Goal: Task Accomplishment & Management: Manage account settings

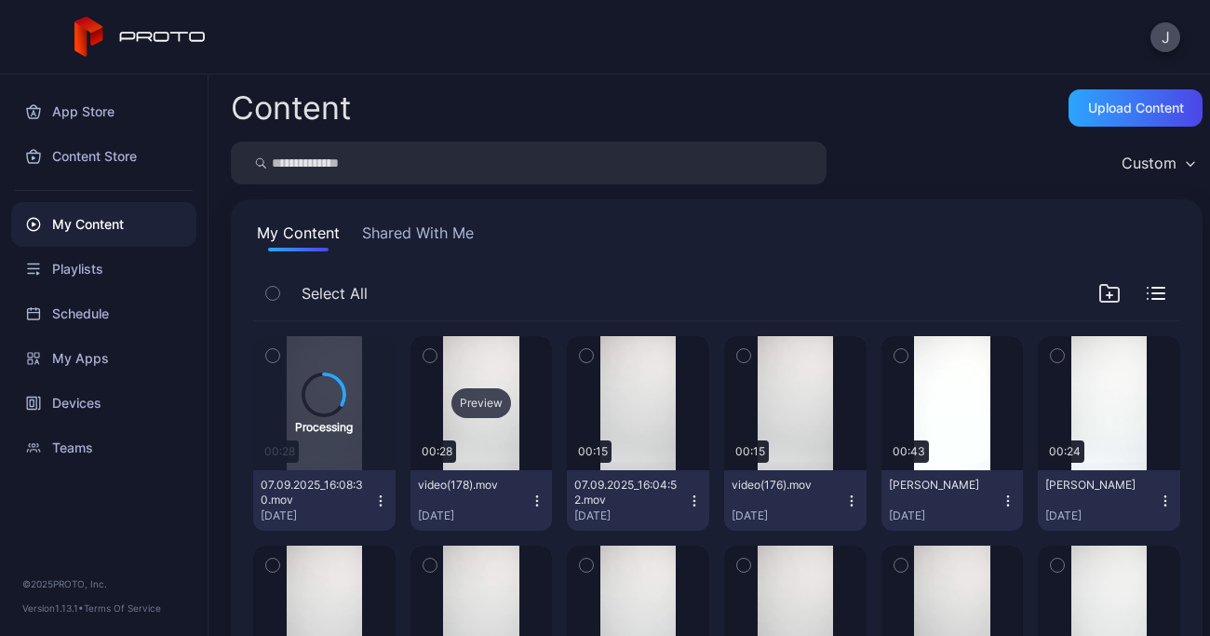
click at [477, 405] on div "Preview" at bounding box center [482, 403] width 60 height 30
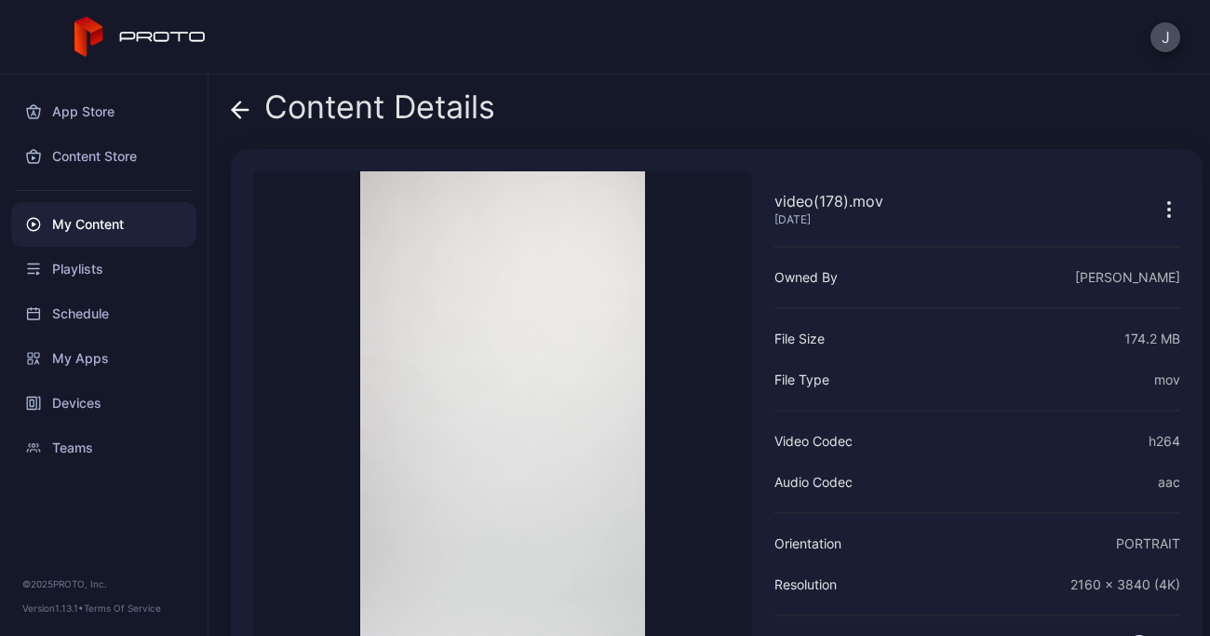
click at [242, 106] on icon at bounding box center [240, 110] width 19 height 19
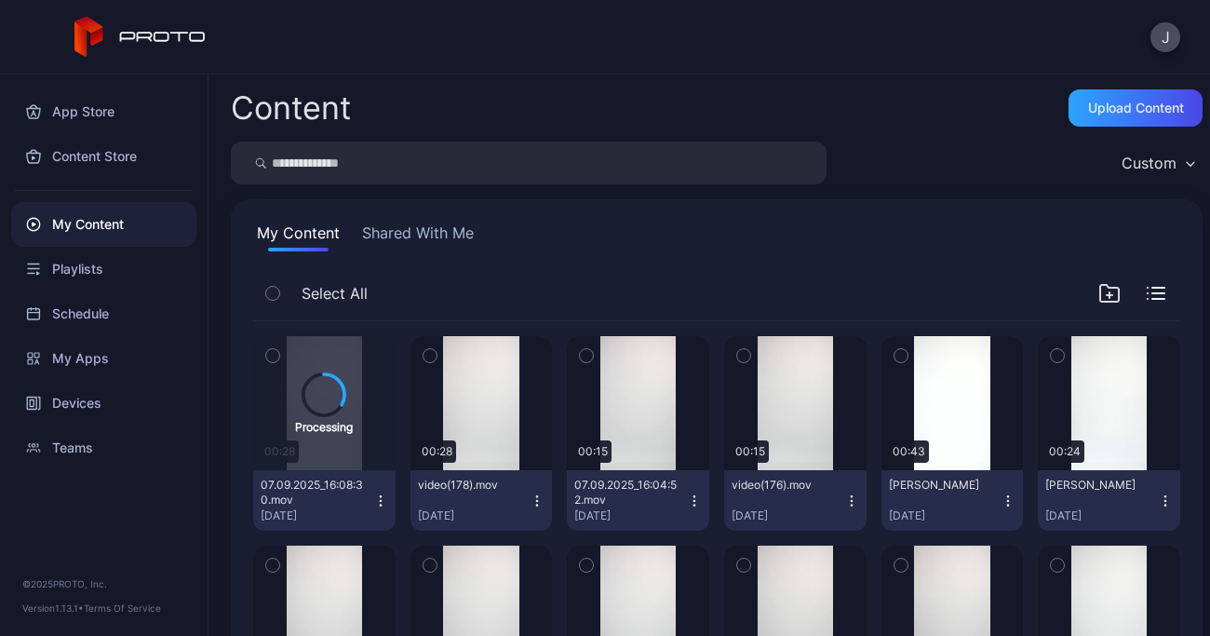
click at [530, 498] on icon "button" at bounding box center [537, 500] width 15 height 15
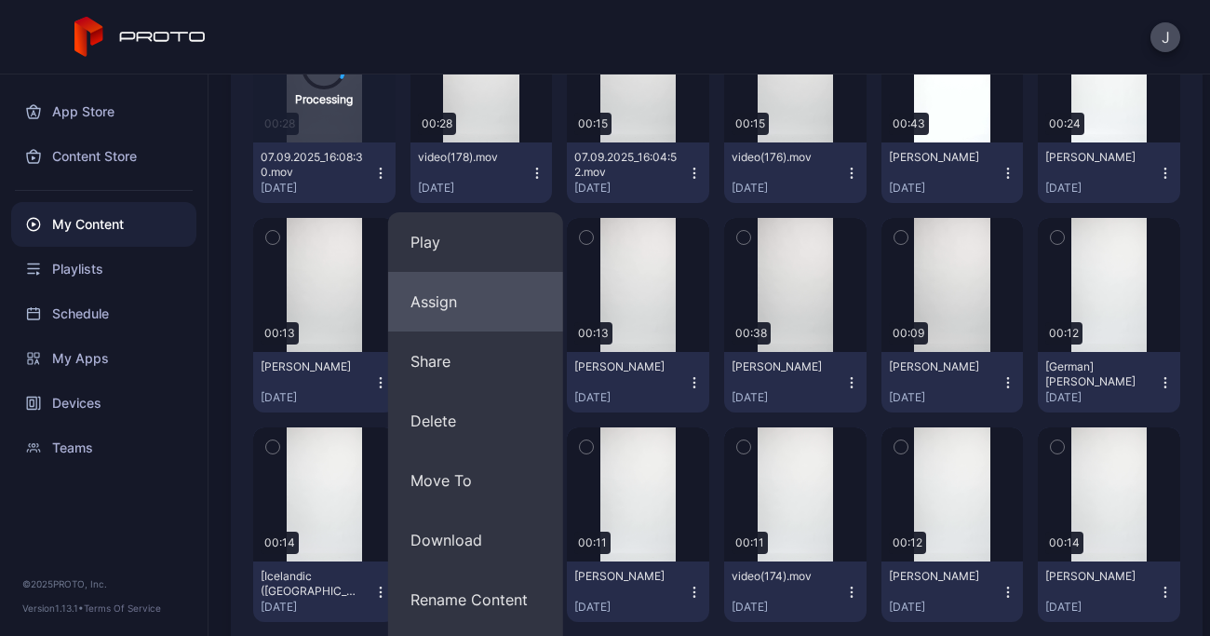
scroll to position [328, 0]
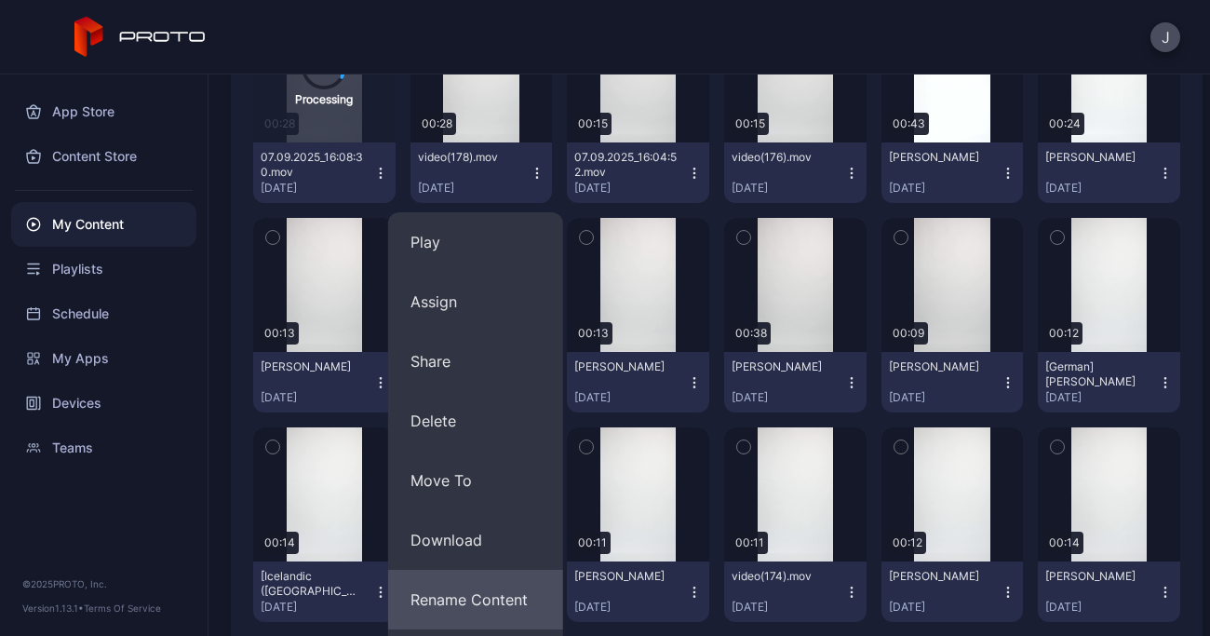
click at [485, 592] on button "Rename Content" at bounding box center [475, 600] width 175 height 60
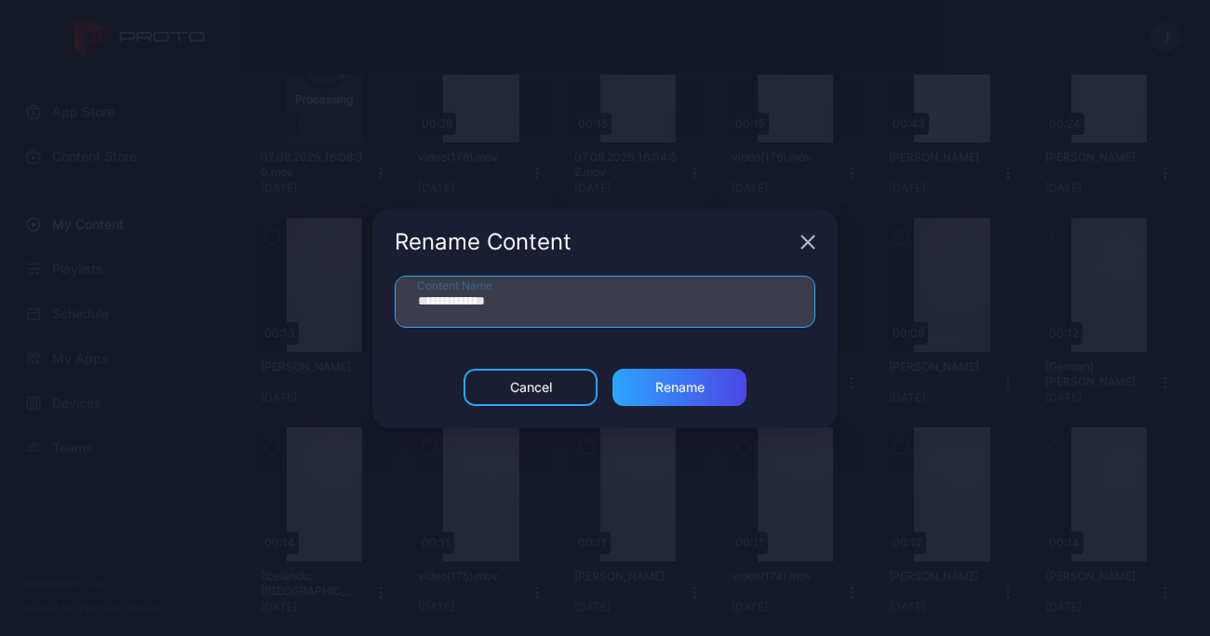
click at [545, 297] on input "**********" at bounding box center [605, 302] width 421 height 52
type input "*"
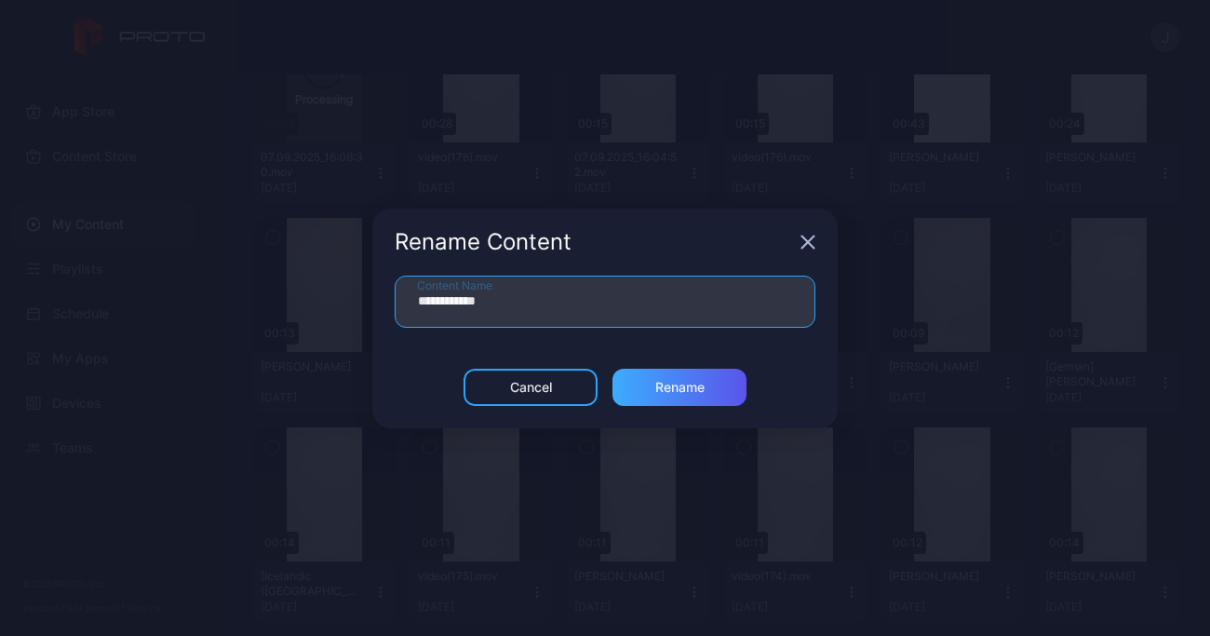
type input "**********"
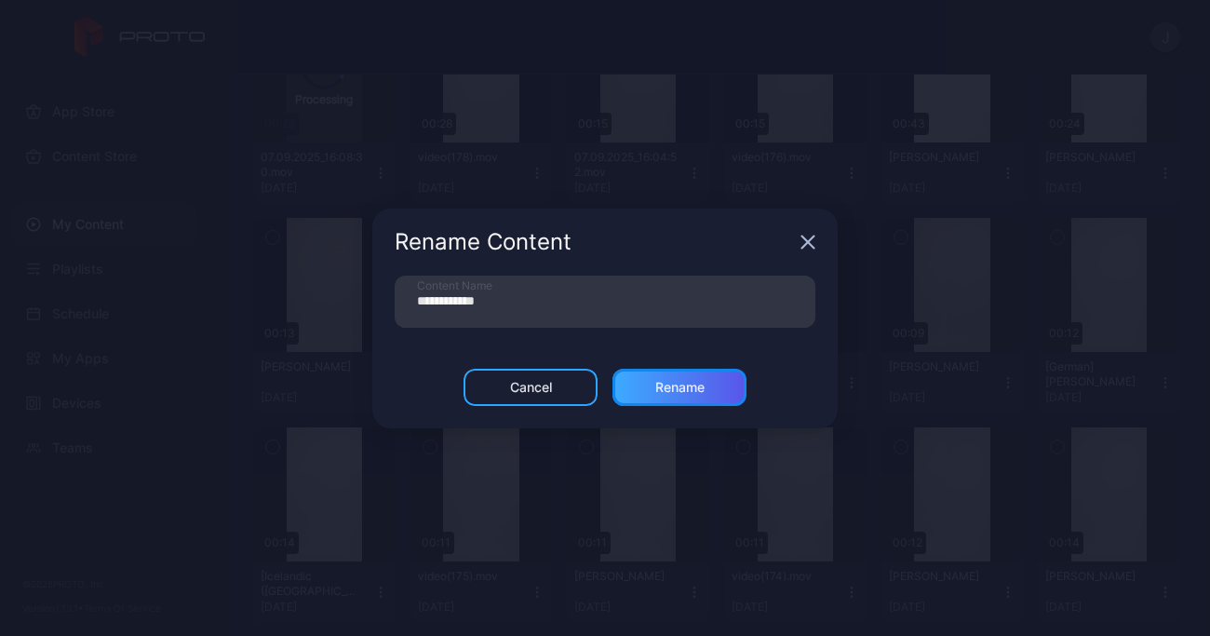
click at [695, 392] on div "Rename" at bounding box center [679, 387] width 49 height 15
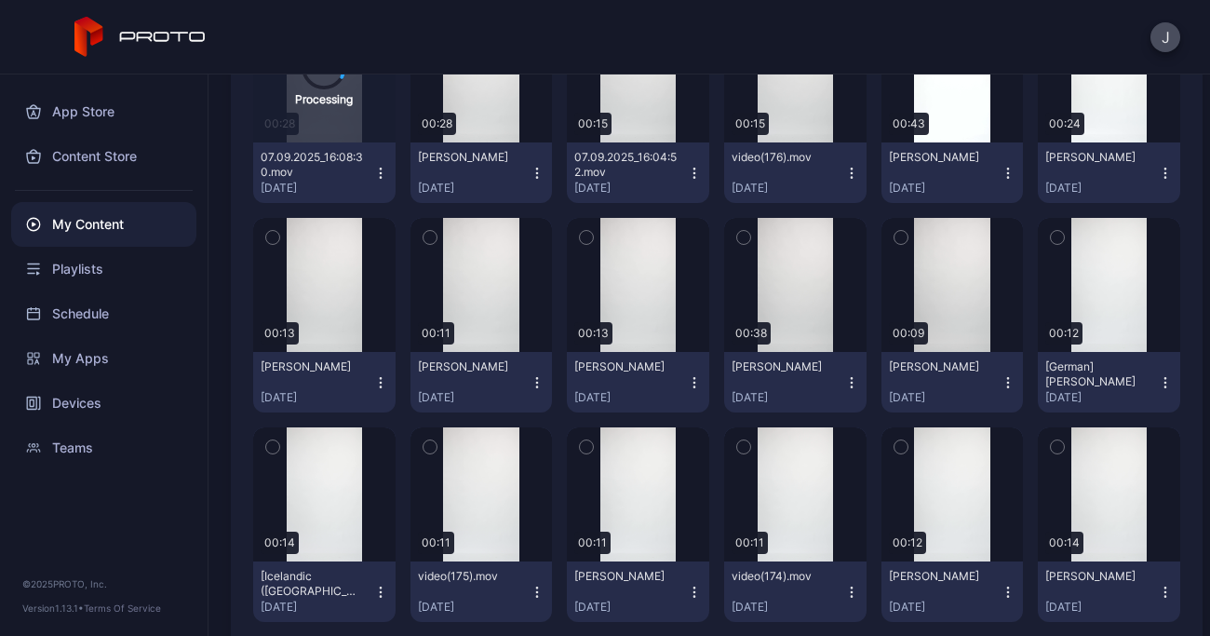
click at [533, 170] on icon "button" at bounding box center [537, 173] width 15 height 15
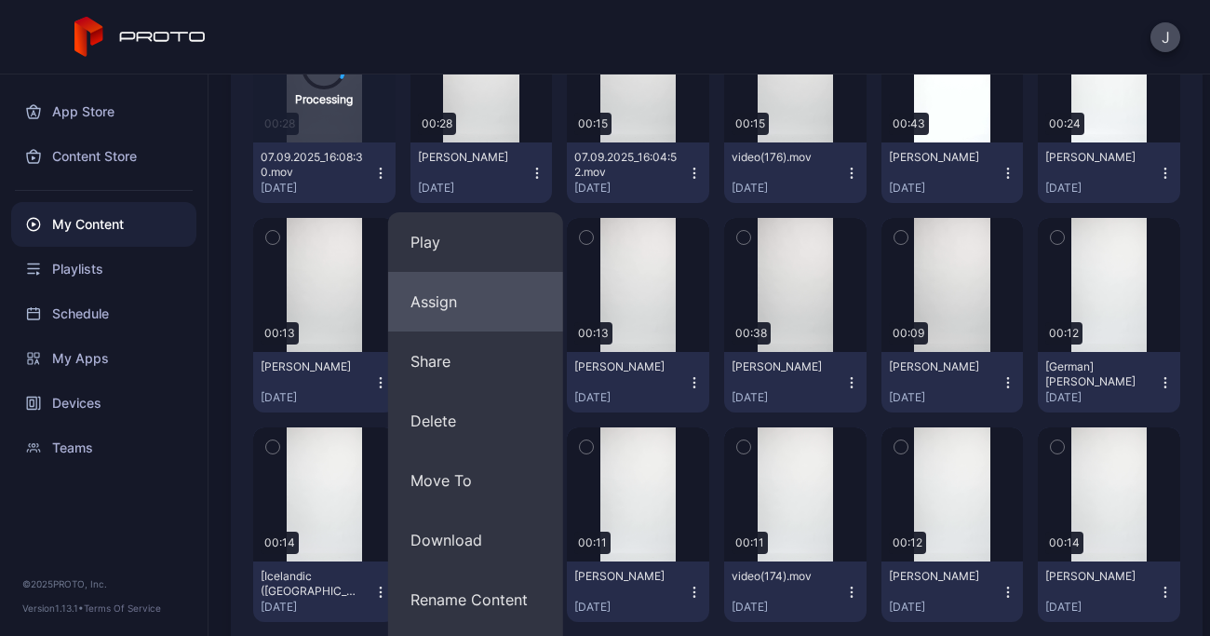
click at [447, 301] on button "Assign" at bounding box center [475, 302] width 175 height 60
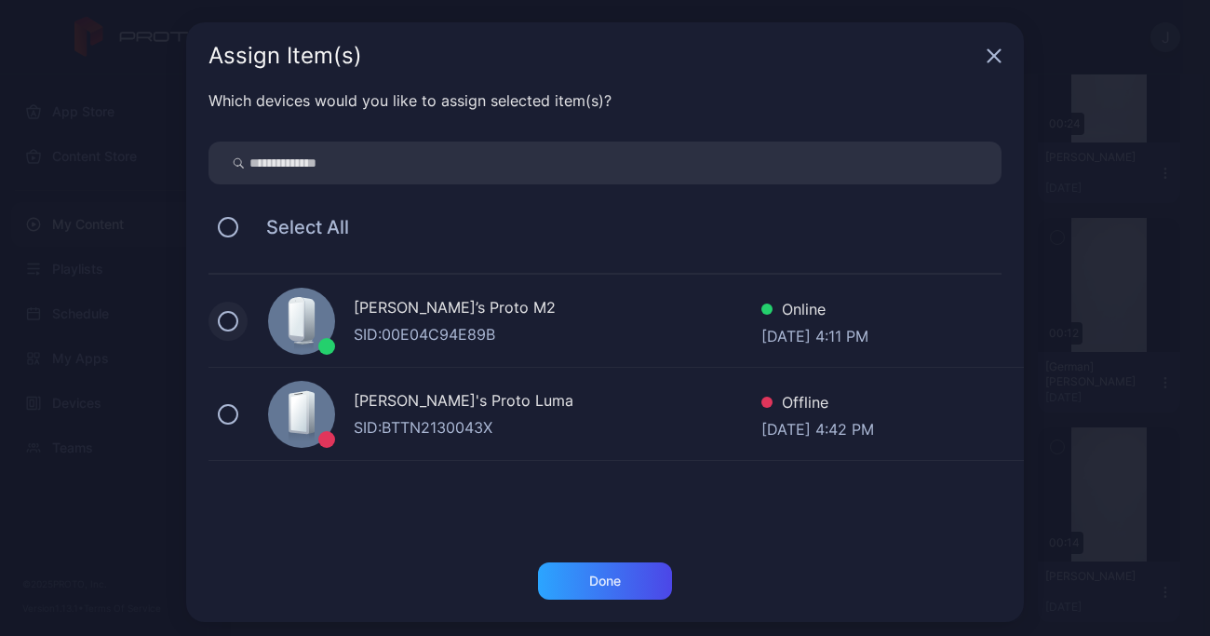
click at [220, 316] on button at bounding box center [228, 321] width 20 height 20
click at [601, 582] on div "Done" at bounding box center [605, 581] width 32 height 15
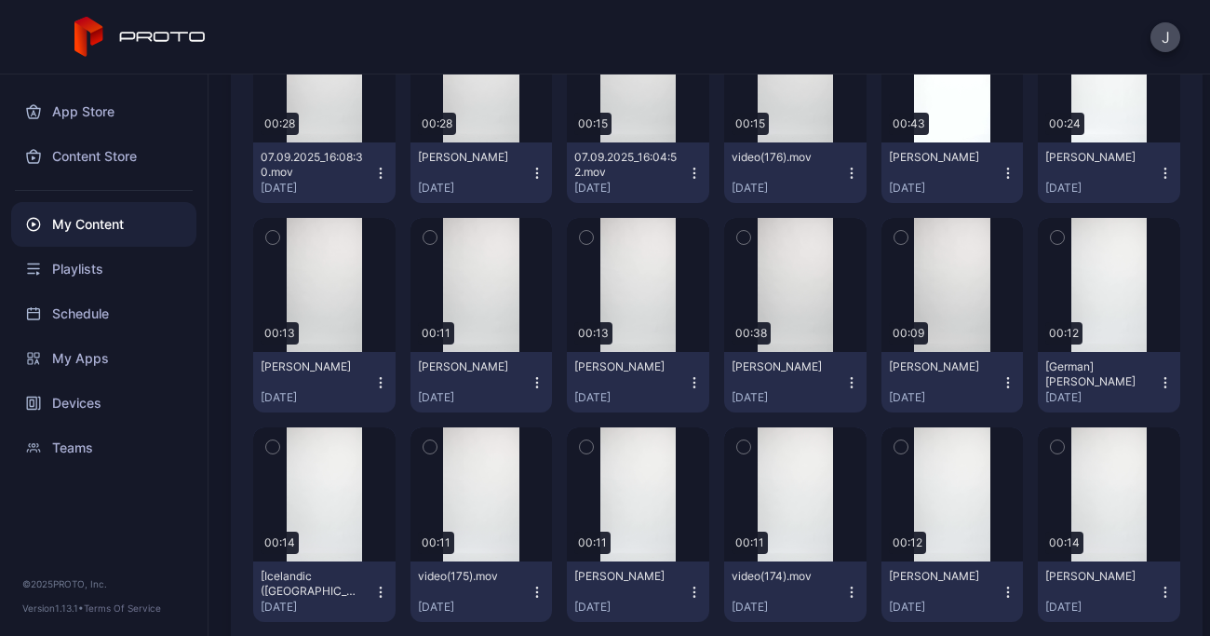
scroll to position [0, 0]
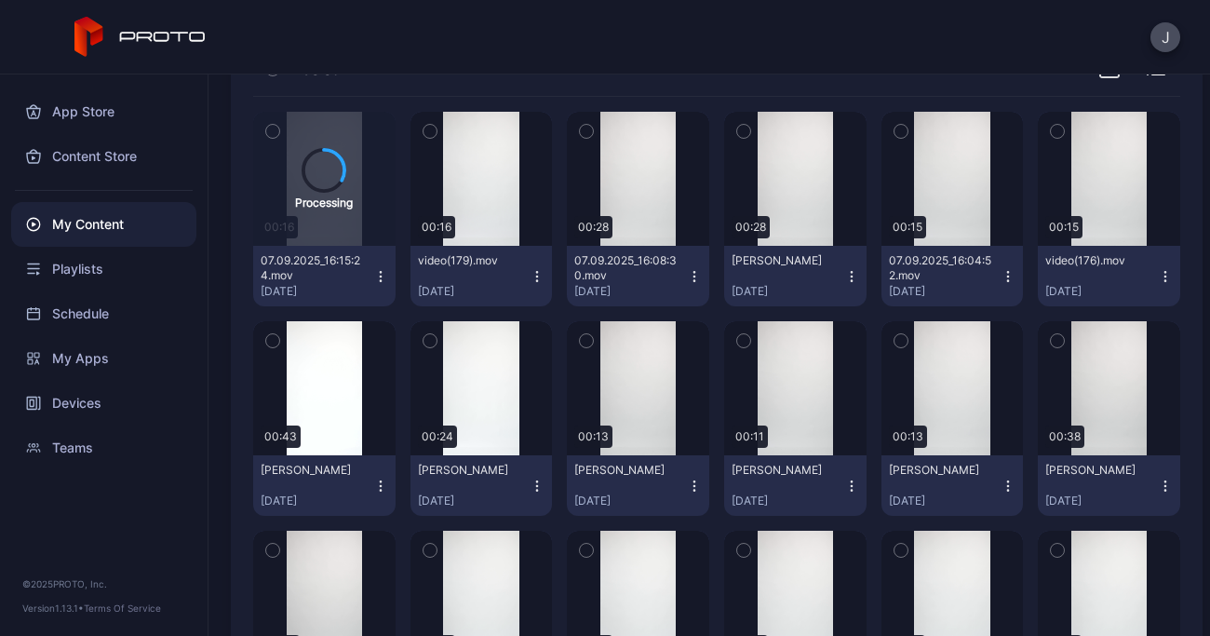
scroll to position [201, 0]
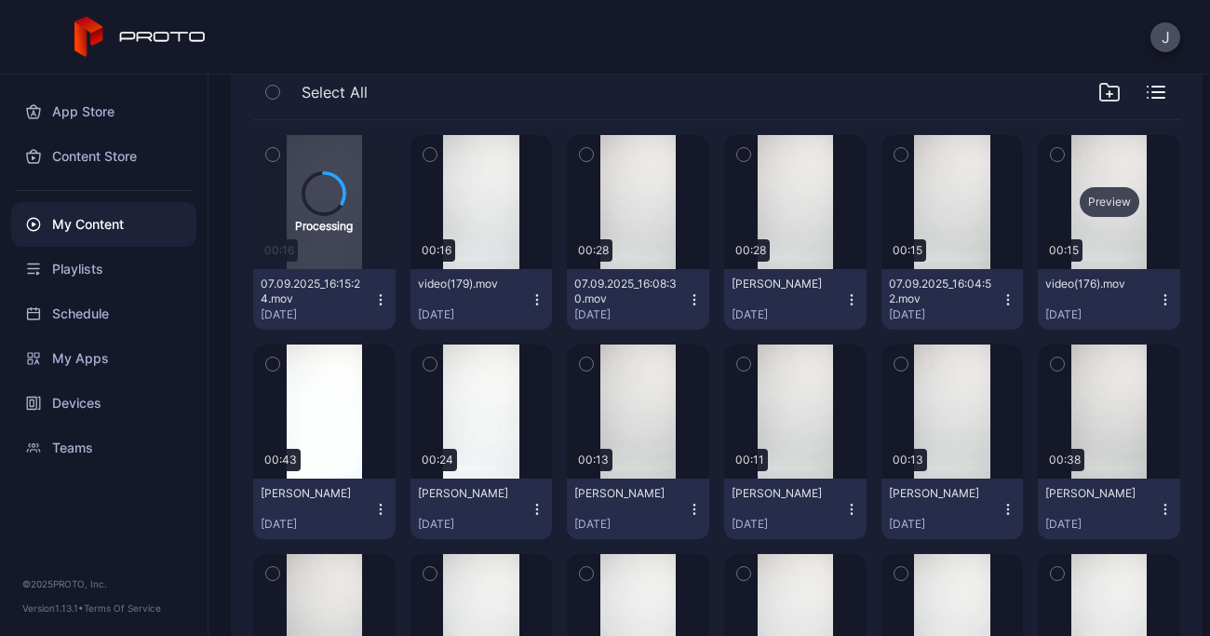
click at [1102, 215] on div "Preview" at bounding box center [1110, 202] width 60 height 30
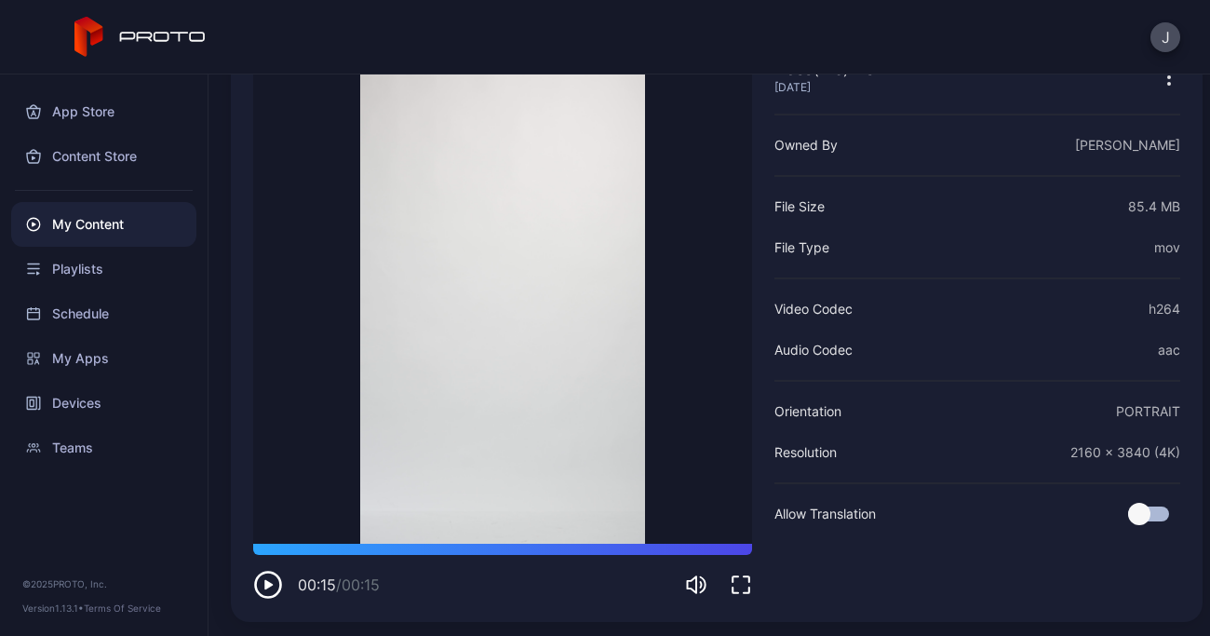
scroll to position [133, 0]
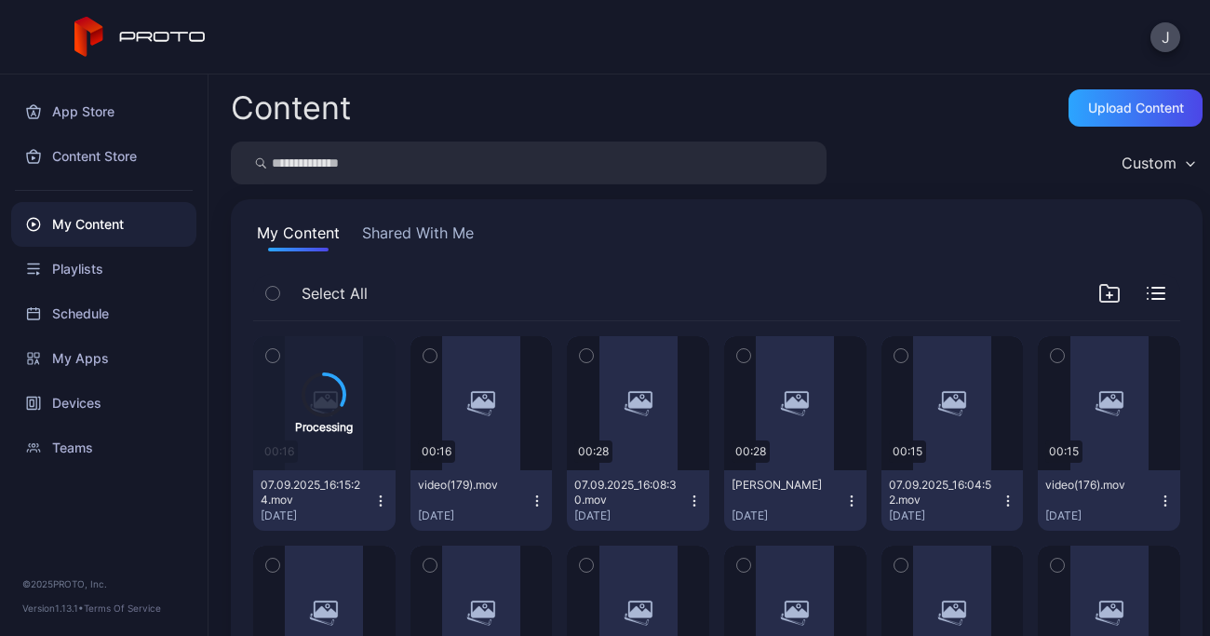
scroll to position [201, 0]
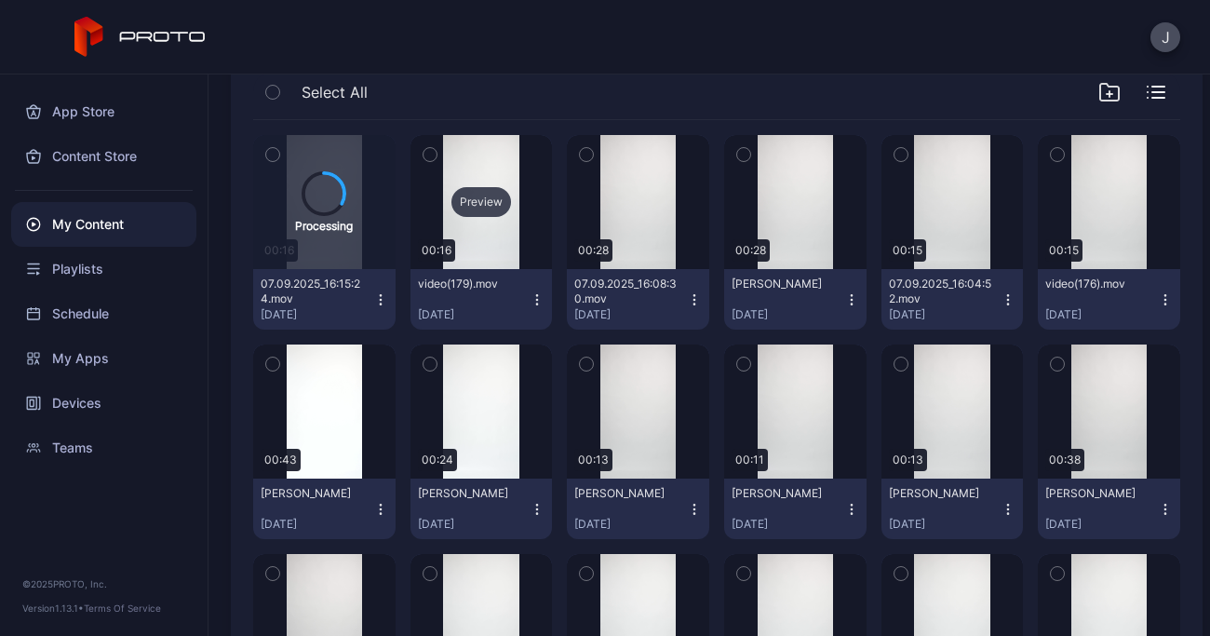
click at [486, 196] on div "Preview" at bounding box center [482, 202] width 60 height 30
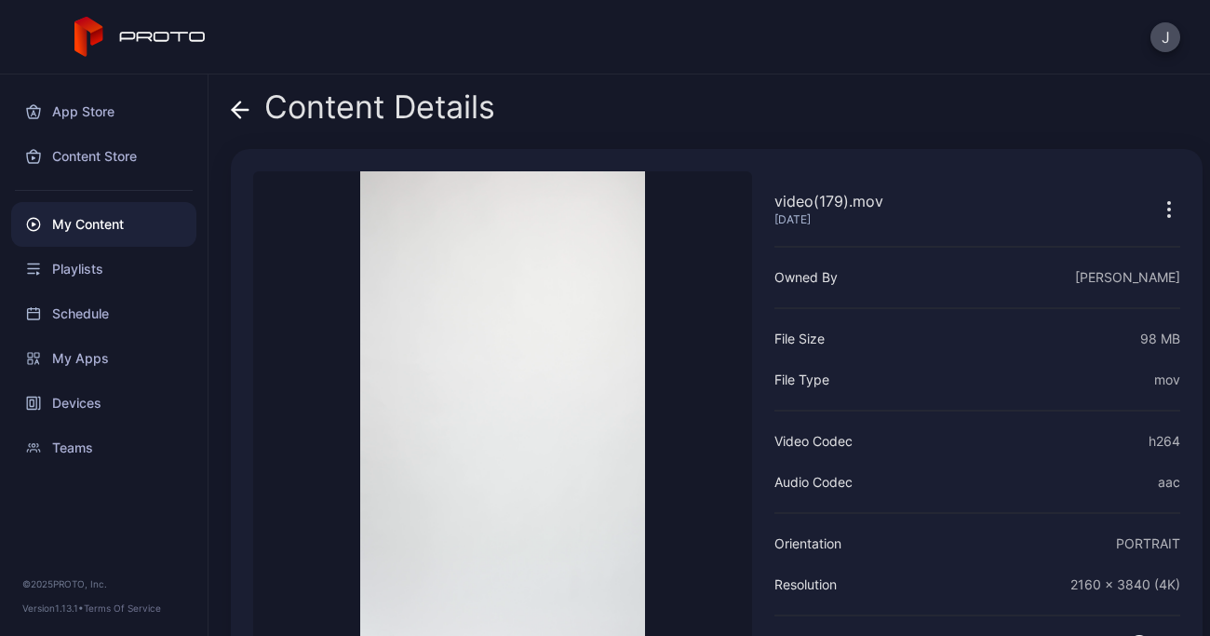
click at [241, 107] on icon at bounding box center [240, 110] width 19 height 19
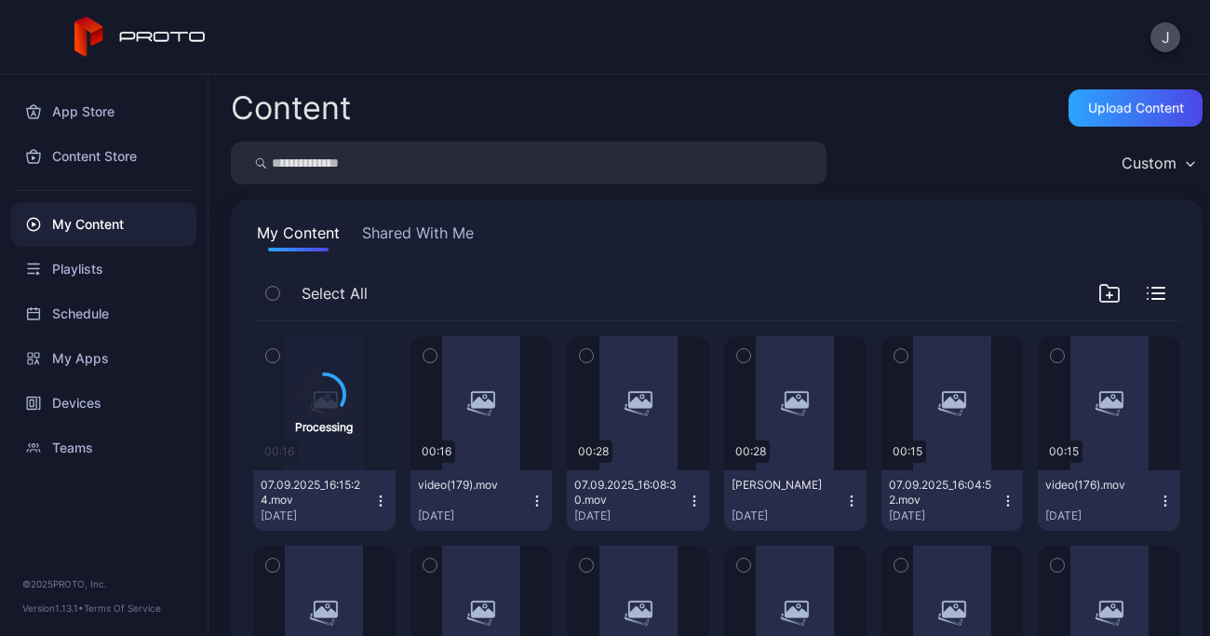
scroll to position [201, 0]
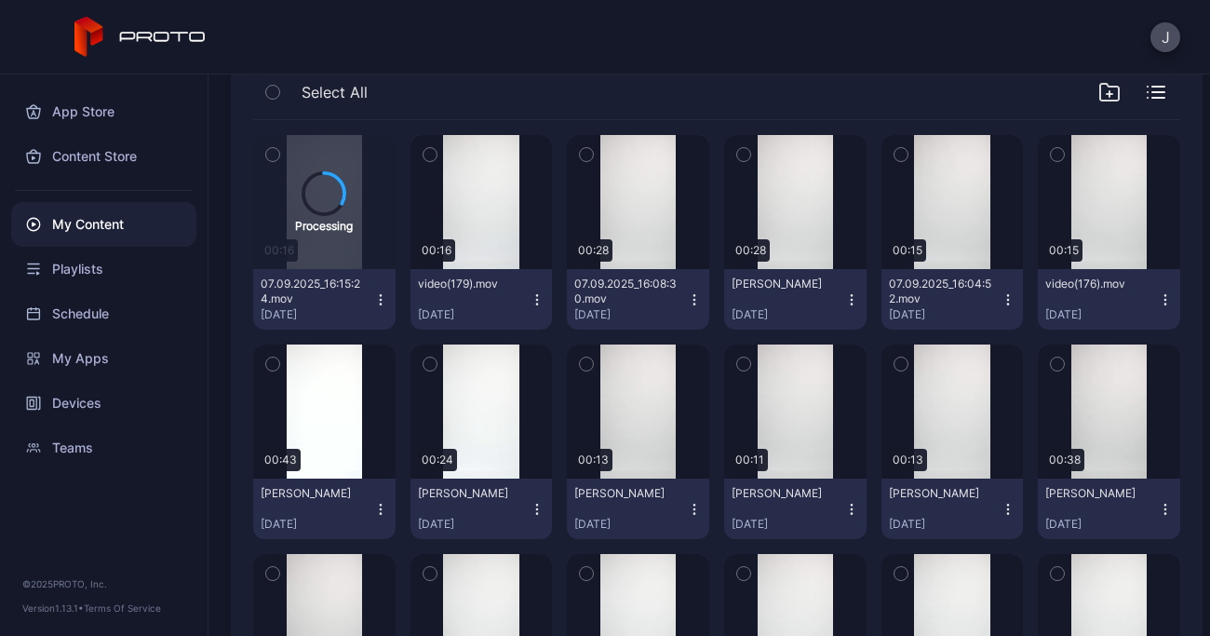
click at [532, 297] on icon "button" at bounding box center [537, 299] width 15 height 15
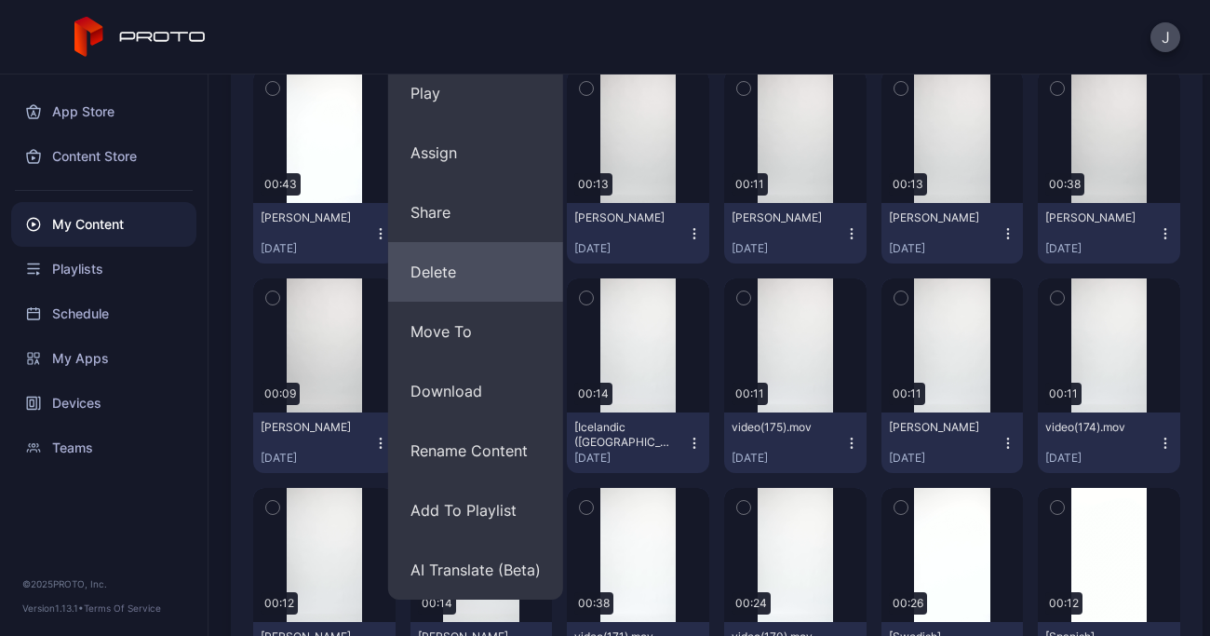
scroll to position [478, 0]
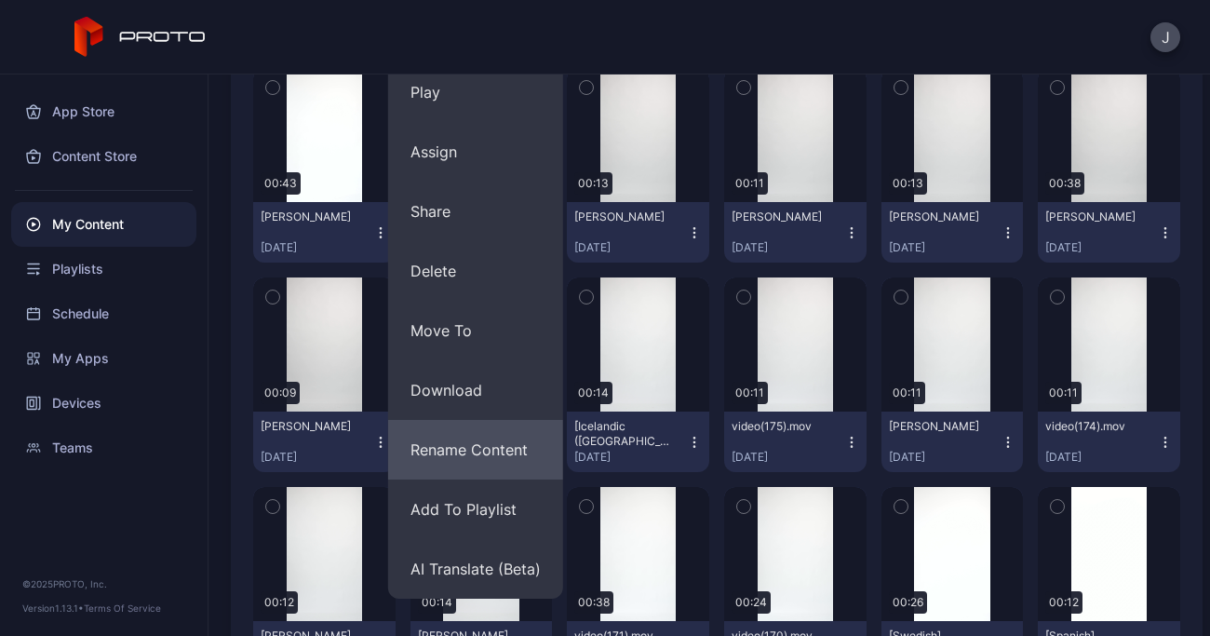
click at [490, 442] on button "Rename Content" at bounding box center [475, 450] width 175 height 60
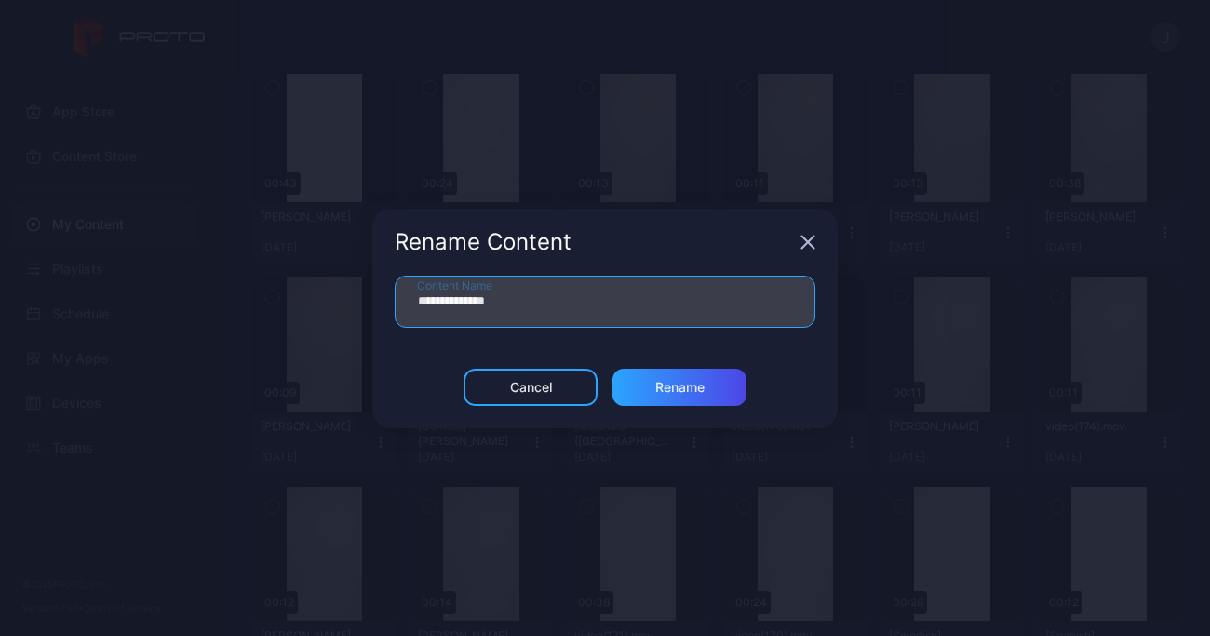
click at [532, 290] on input "**********" at bounding box center [605, 302] width 421 height 52
type input "*"
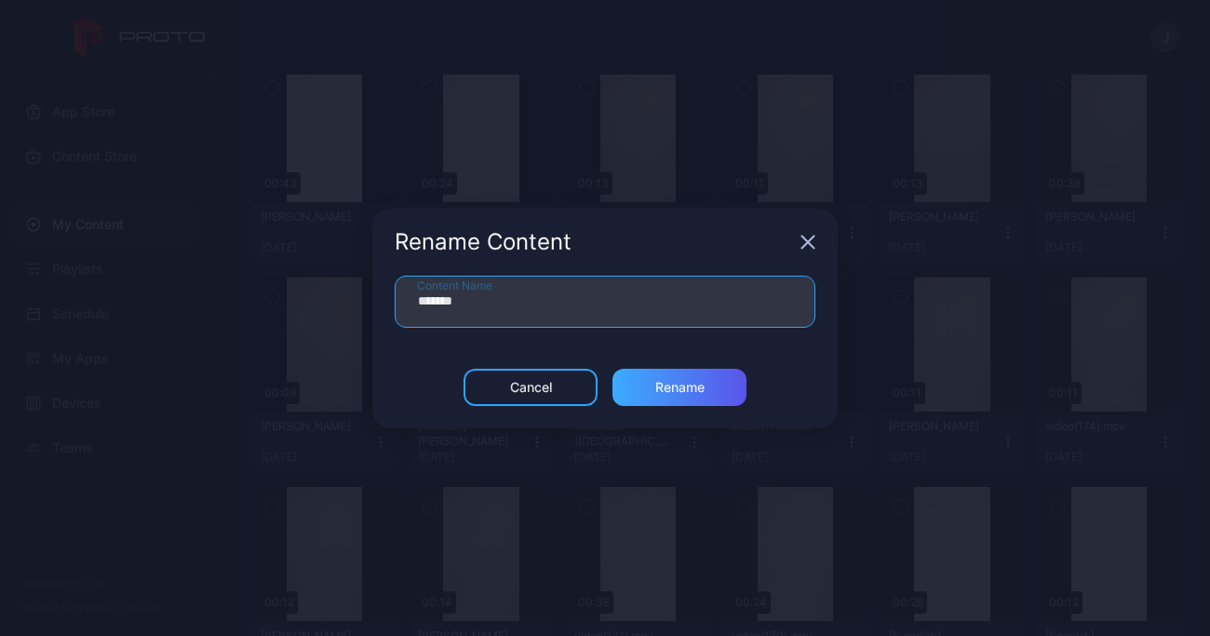
type input "*******"
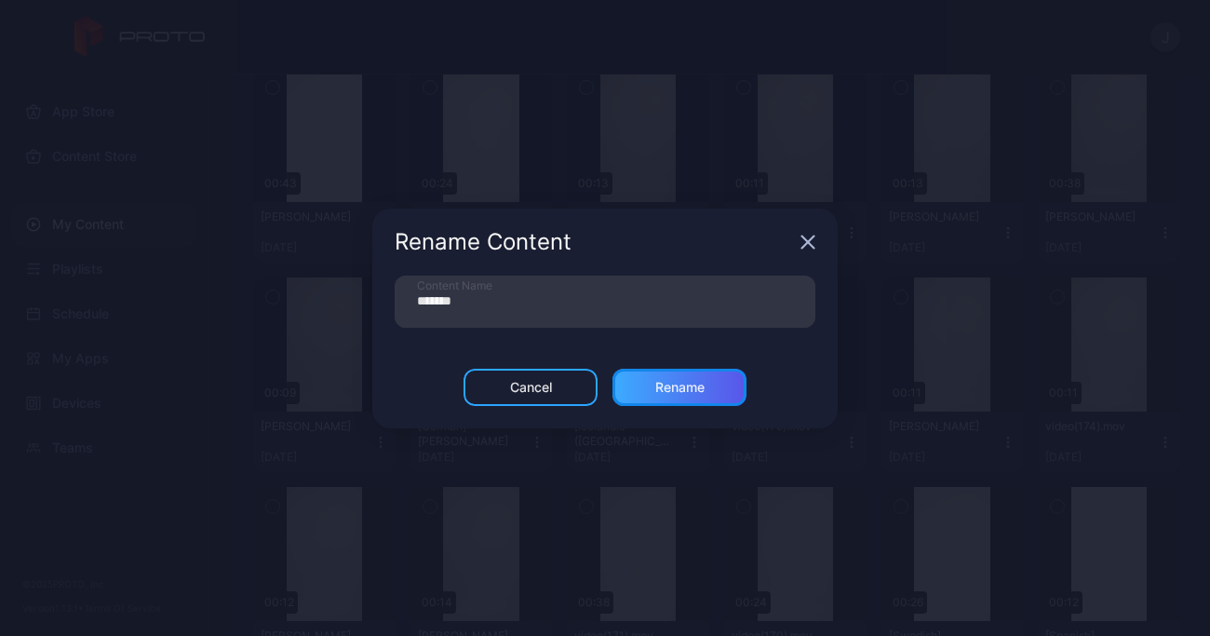
click at [701, 382] on div "Rename" at bounding box center [679, 387] width 49 height 15
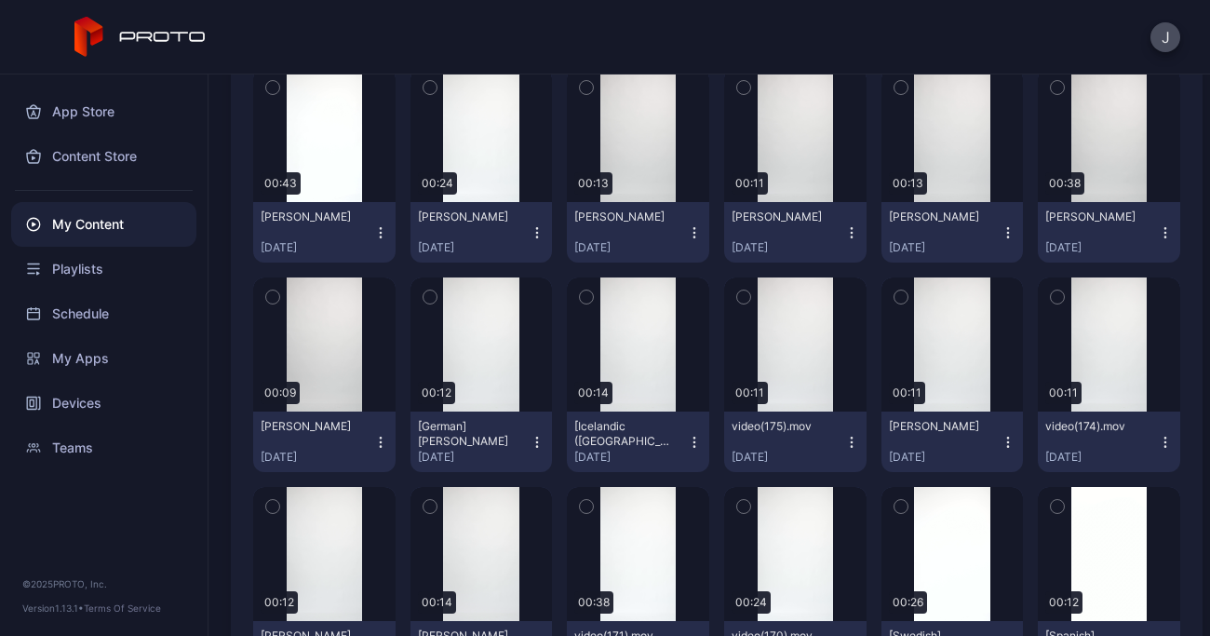
drag, startPoint x: 1196, startPoint y: 213, endPoint x: 875, endPoint y: 19, distance: 374.8
click at [875, 19] on div "J" at bounding box center [605, 37] width 1210 height 74
drag, startPoint x: 1202, startPoint y: 183, endPoint x: 1110, endPoint y: 27, distance: 181.6
click at [1110, 27] on div "J" at bounding box center [605, 37] width 1210 height 74
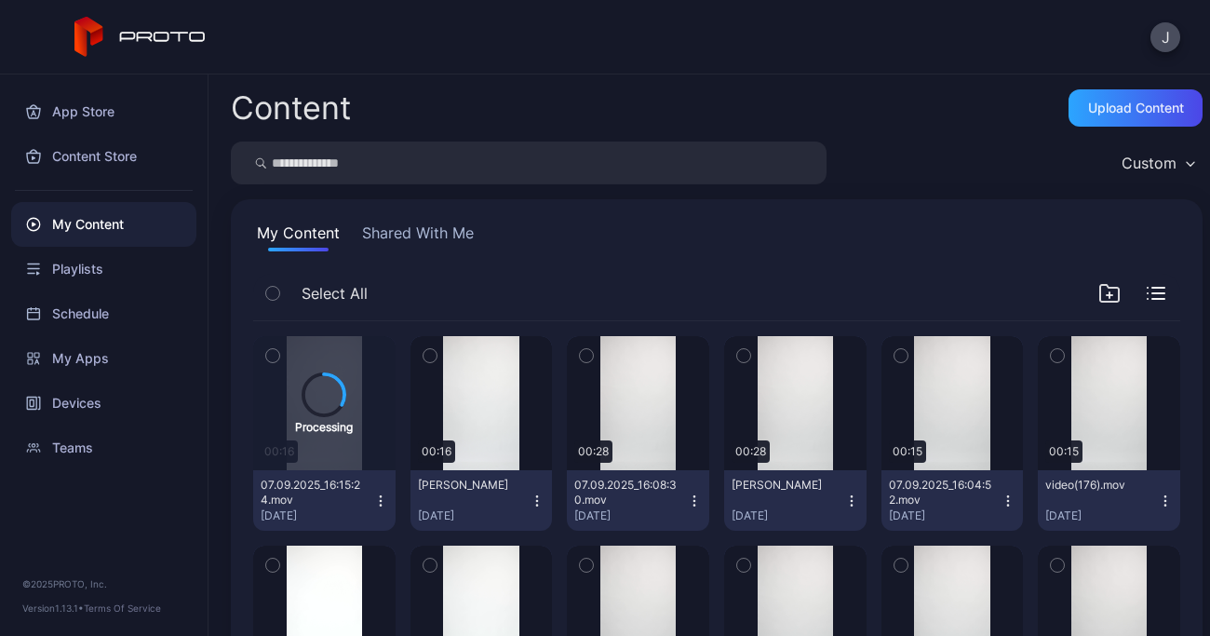
click at [530, 503] on icon "button" at bounding box center [537, 500] width 15 height 15
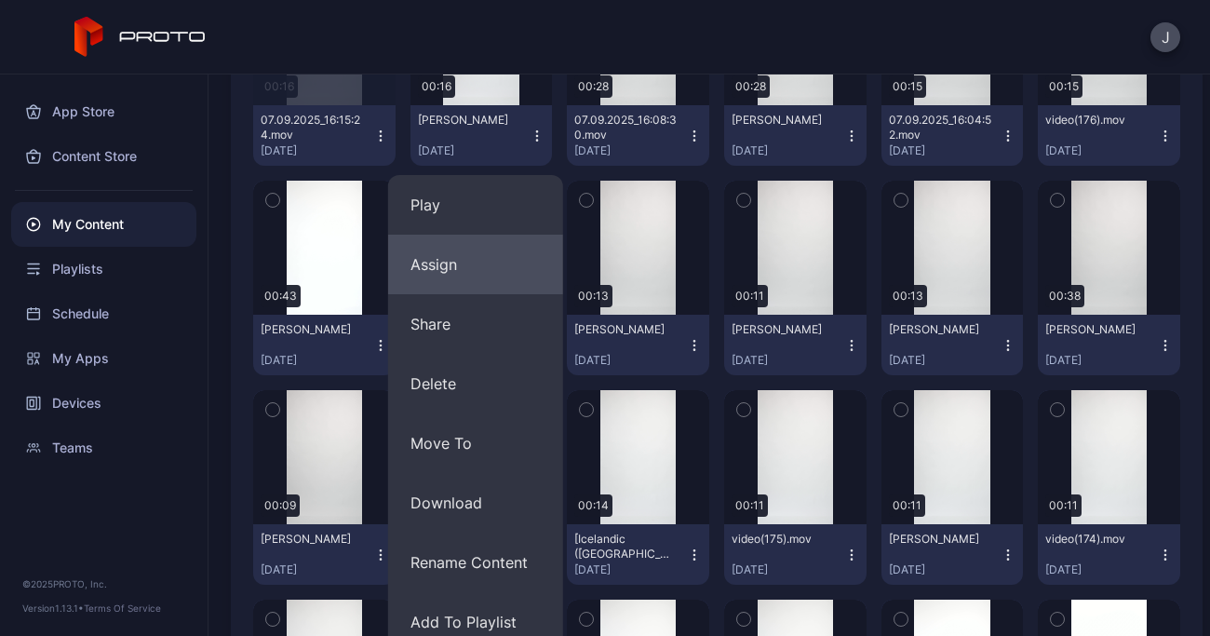
scroll to position [368, 0]
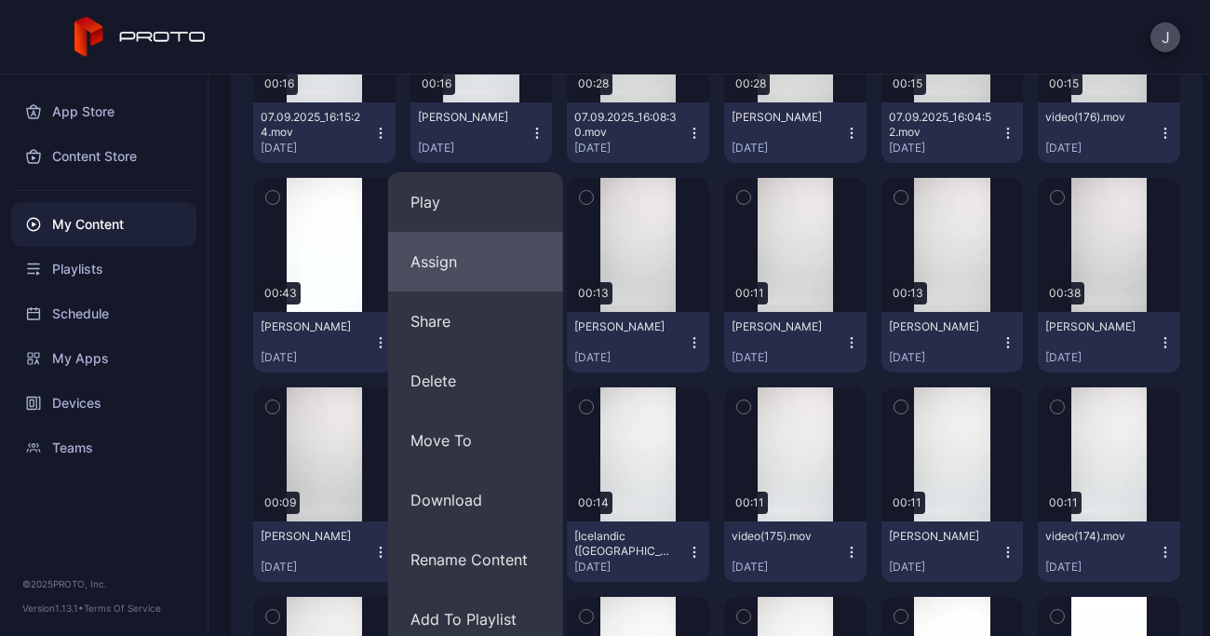
click at [454, 266] on button "Assign" at bounding box center [475, 262] width 175 height 60
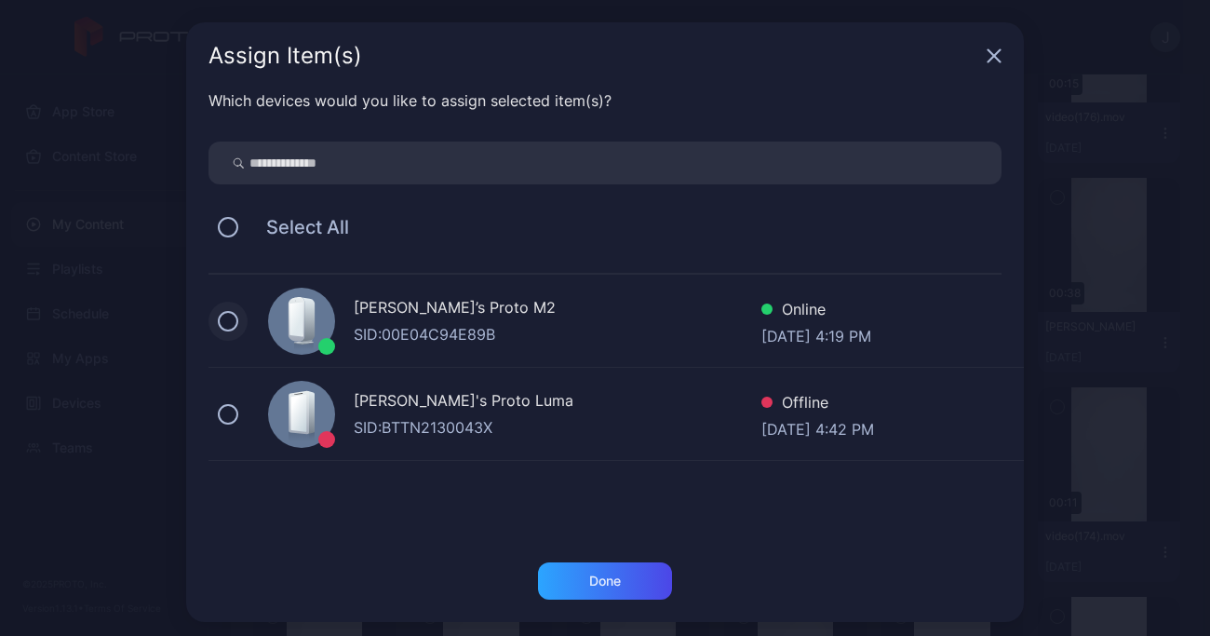
click at [218, 325] on button at bounding box center [228, 321] width 20 height 20
click at [650, 580] on div "Done" at bounding box center [605, 580] width 134 height 37
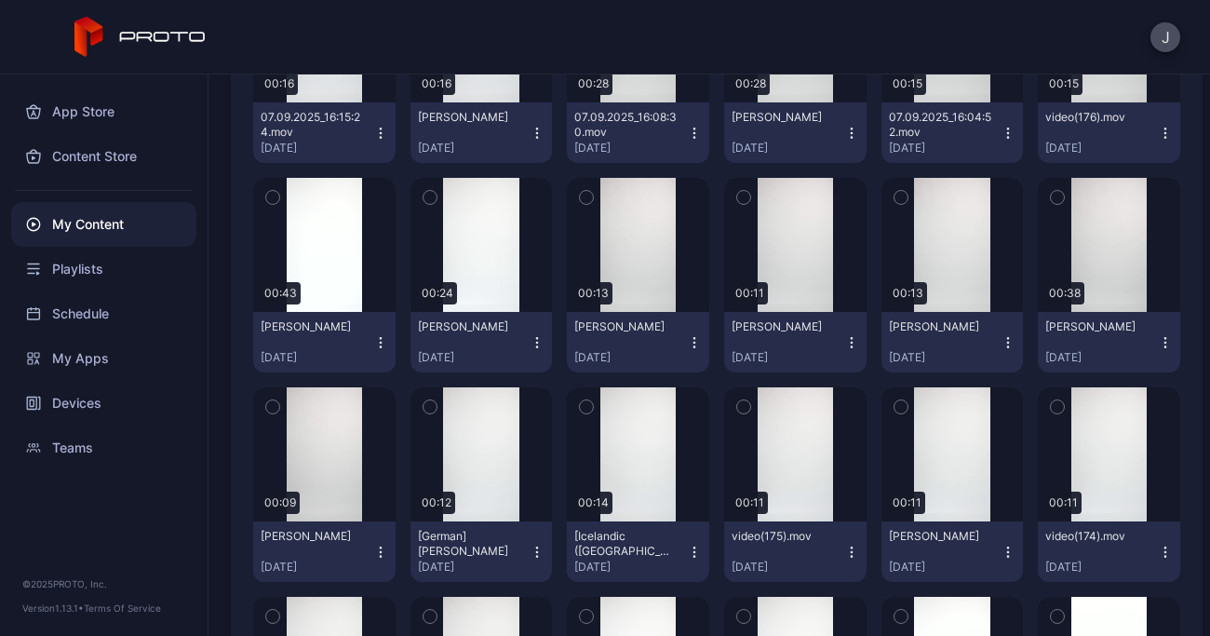
scroll to position [0, 0]
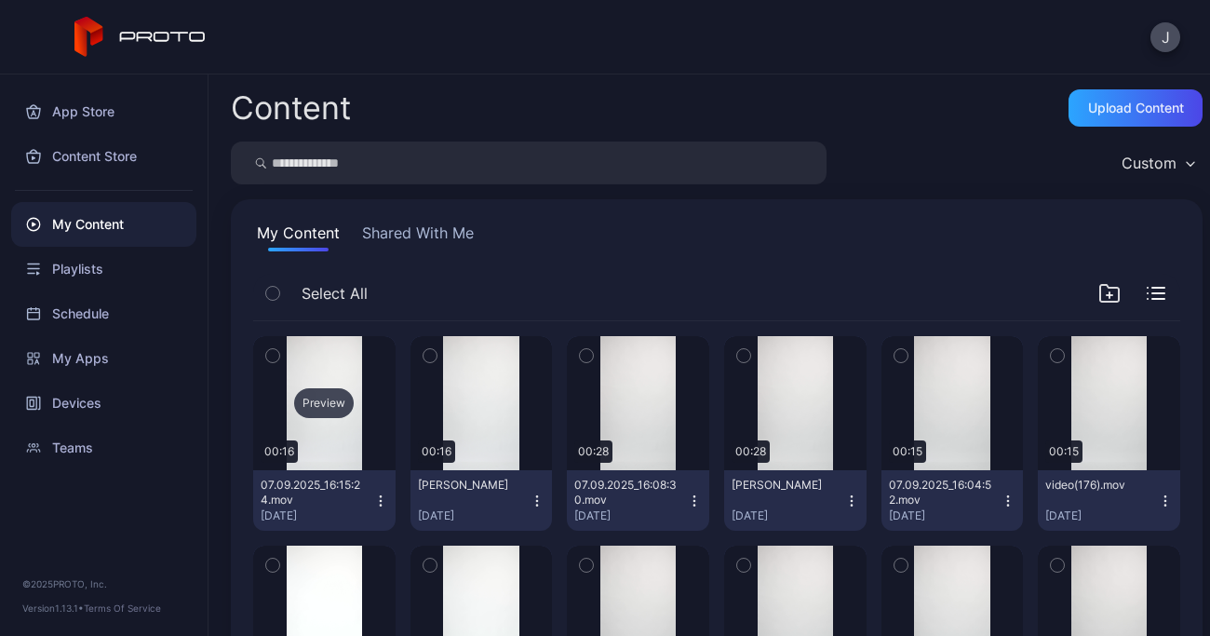
click at [324, 412] on div "Preview" at bounding box center [324, 403] width 60 height 30
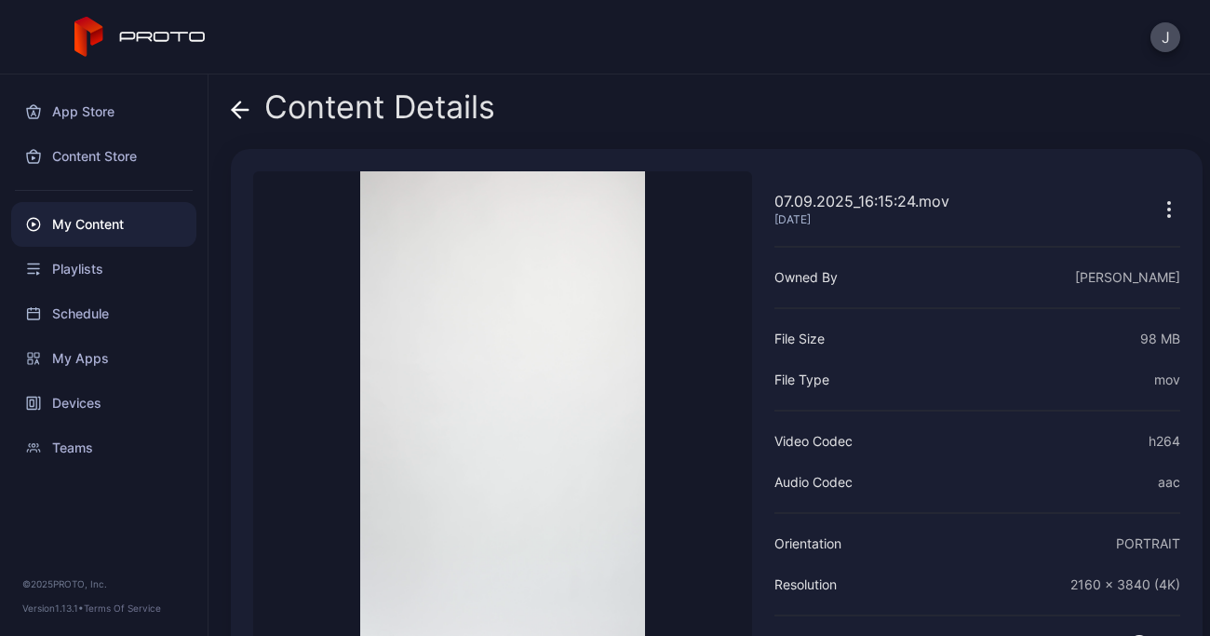
click at [237, 110] on icon at bounding box center [241, 110] width 16 height 0
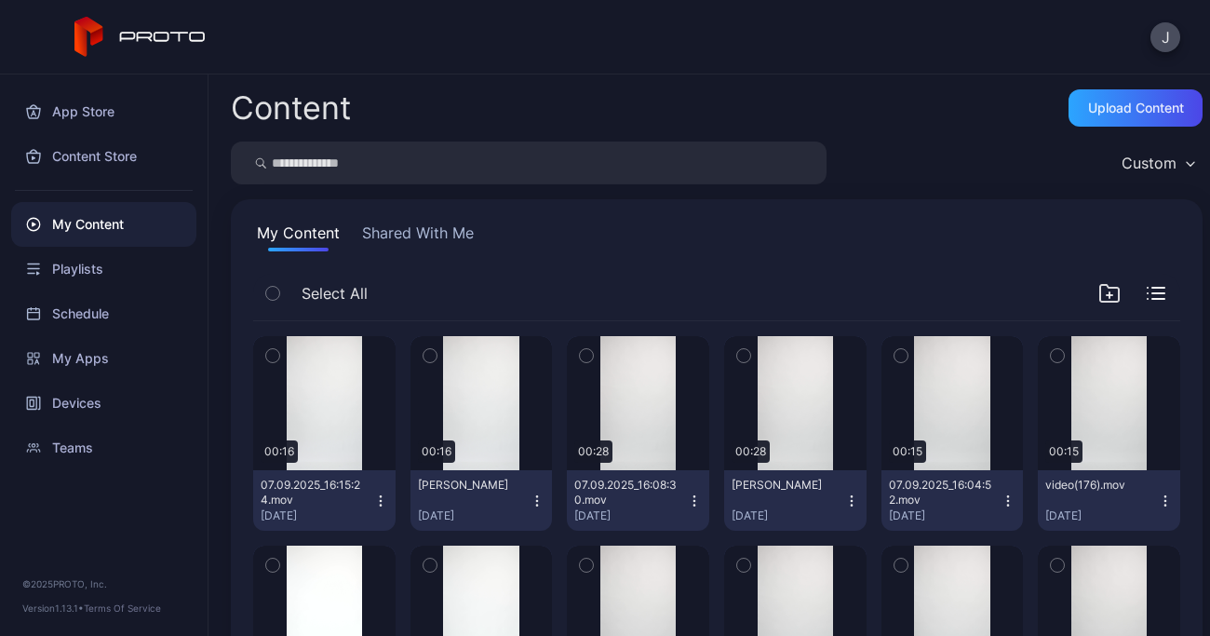
click at [369, 510] on button "07.09.2025_16:15:24.mov Sep 7, 2025" at bounding box center [324, 500] width 142 height 61
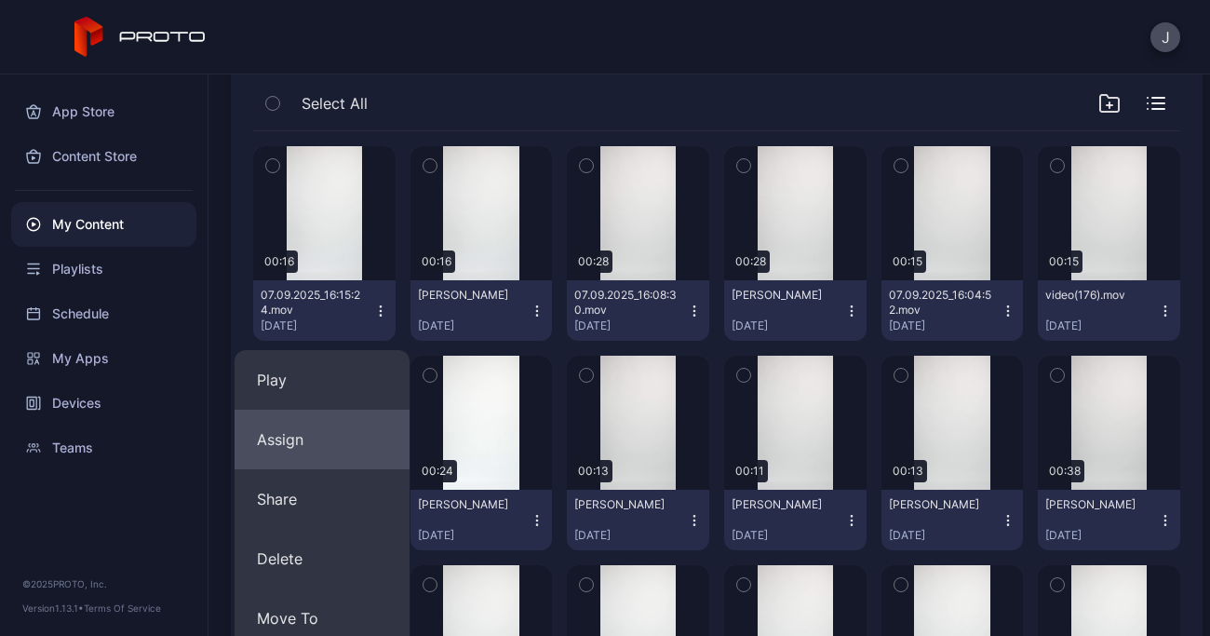
scroll to position [205, 0]
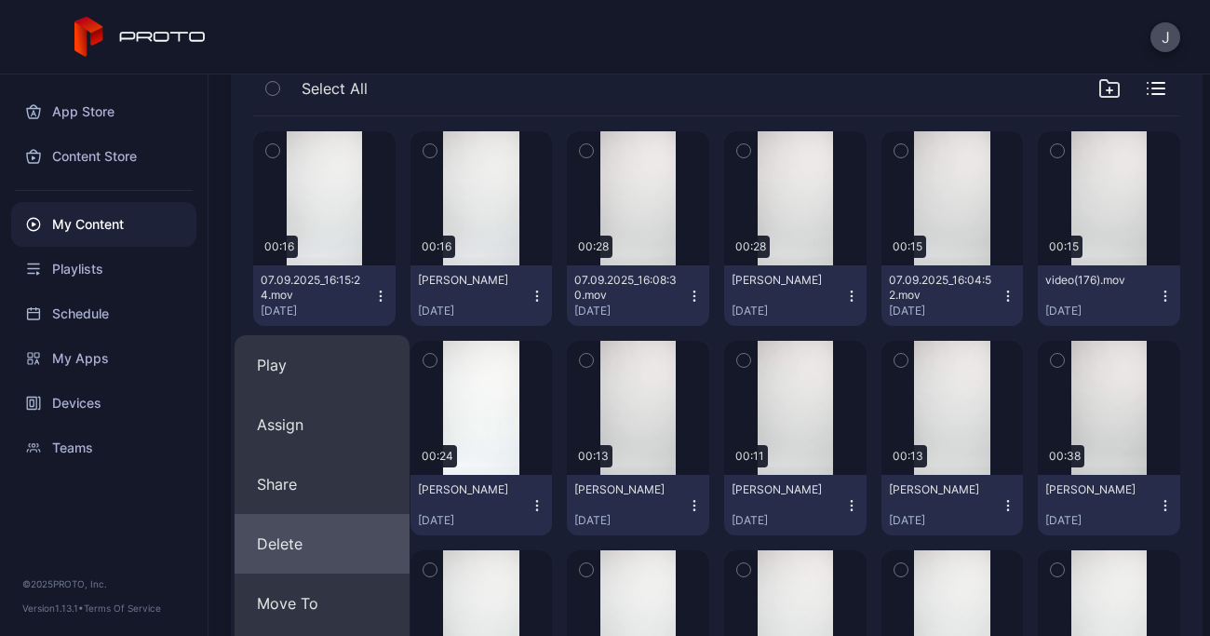
click at [309, 544] on button "Delete" at bounding box center [322, 544] width 175 height 60
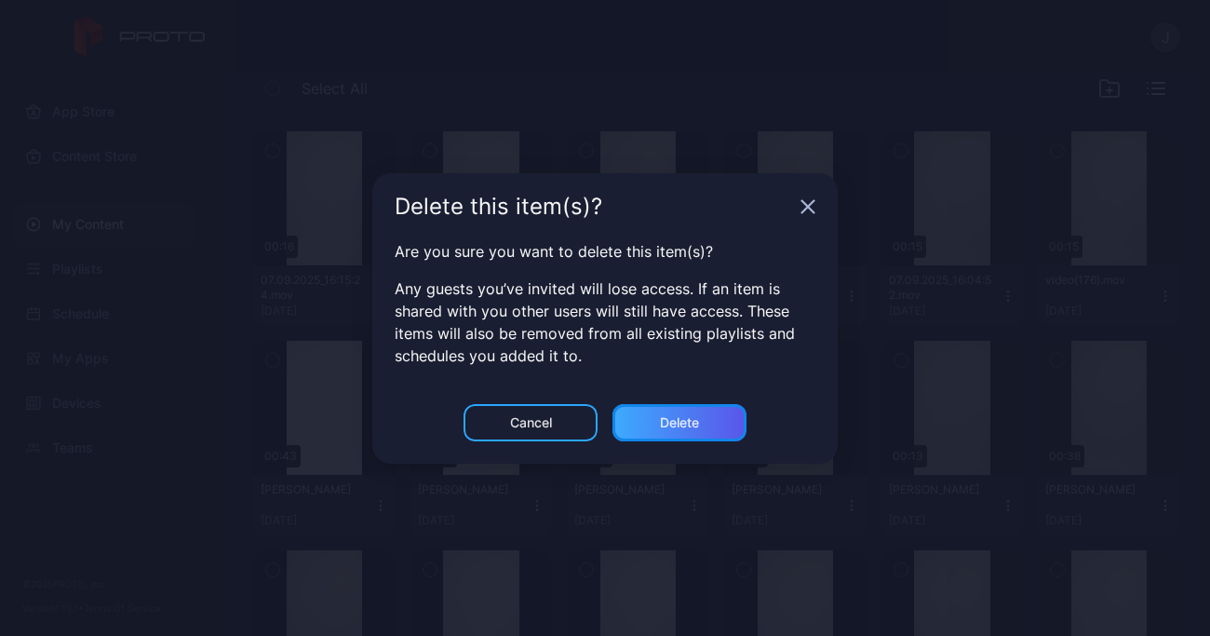
click at [670, 415] on div "Delete" at bounding box center [679, 422] width 39 height 15
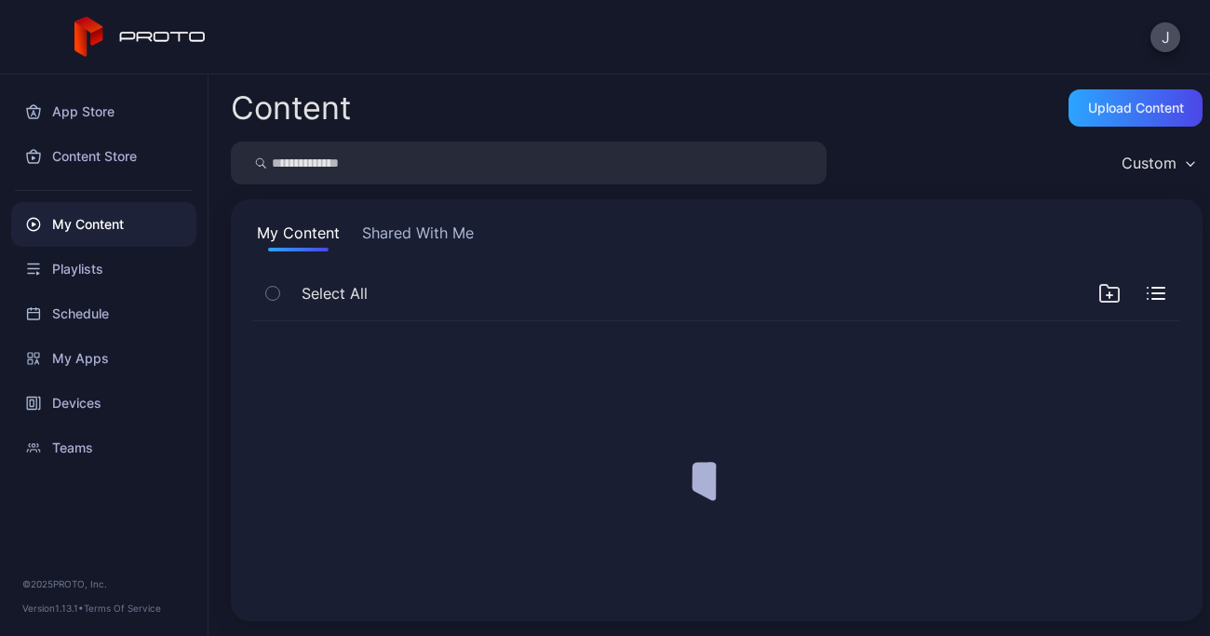
scroll to position [0, 0]
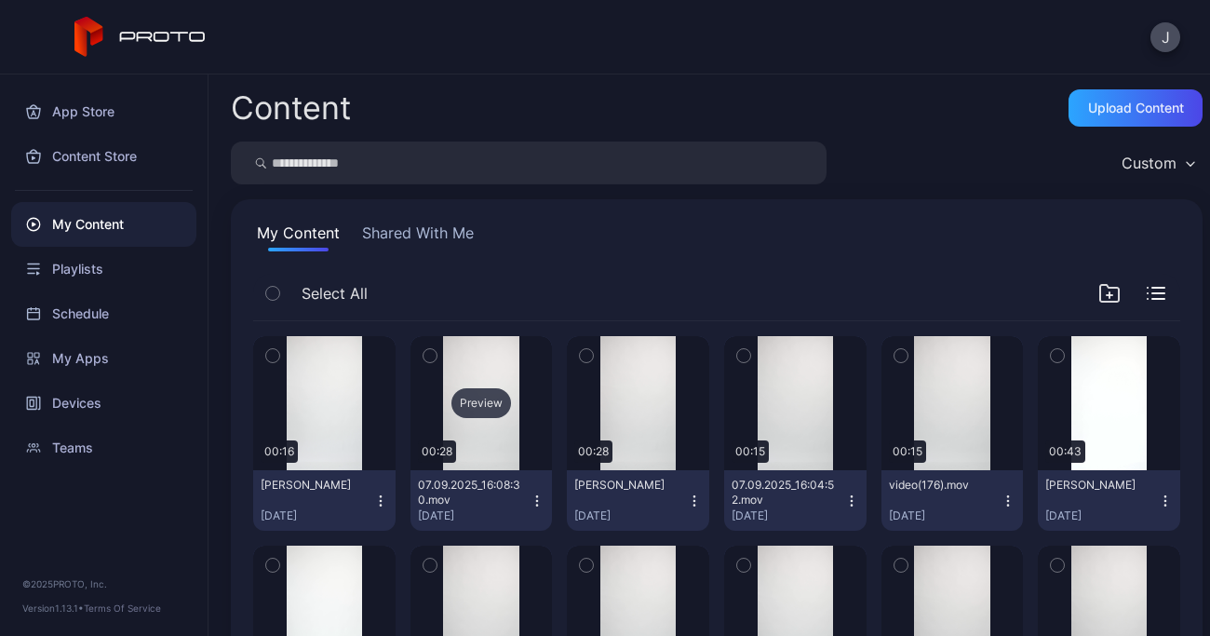
click at [492, 409] on div "Preview" at bounding box center [482, 403] width 60 height 30
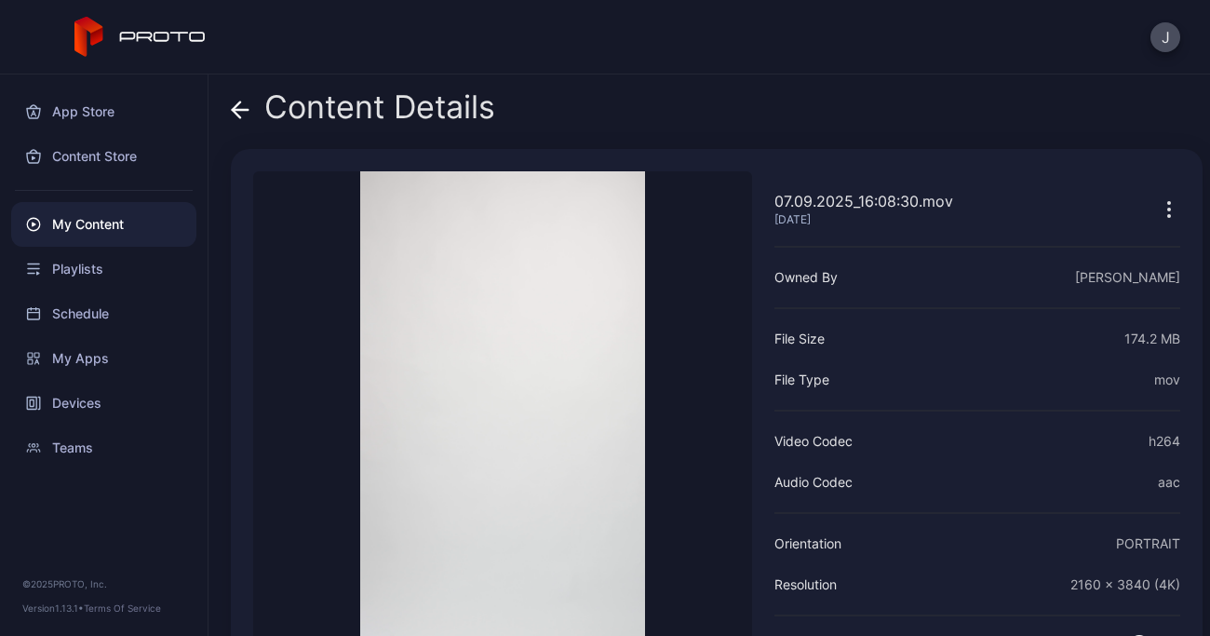
click at [237, 111] on icon at bounding box center [240, 110] width 19 height 19
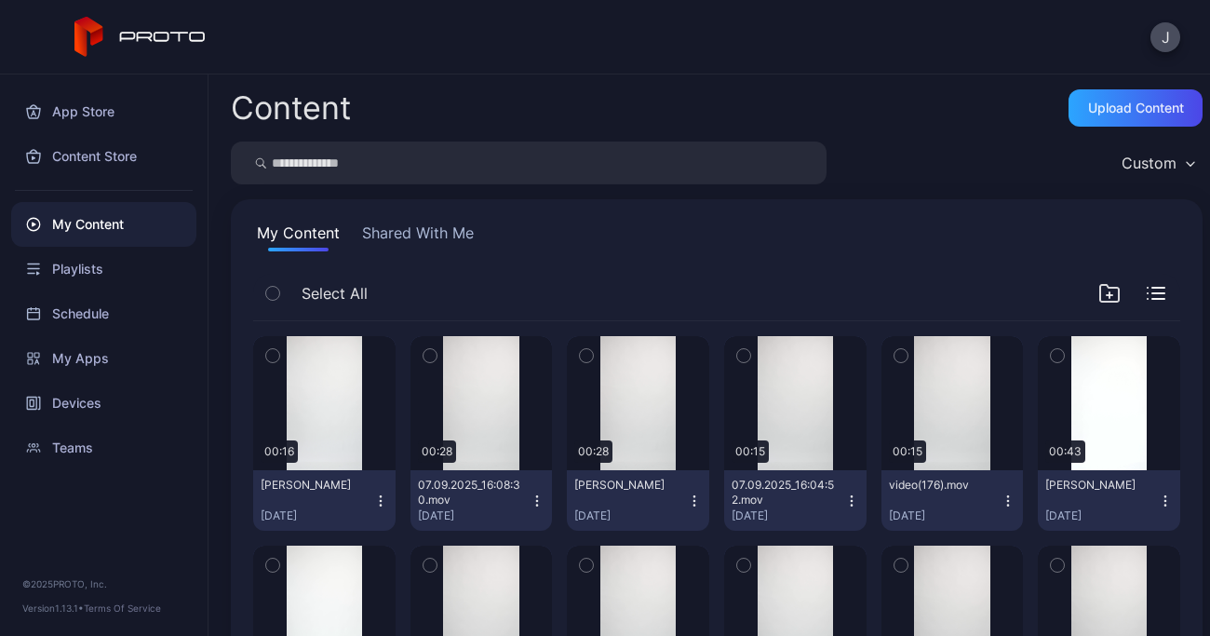
click at [537, 495] on icon "button" at bounding box center [537, 495] width 1 height 1
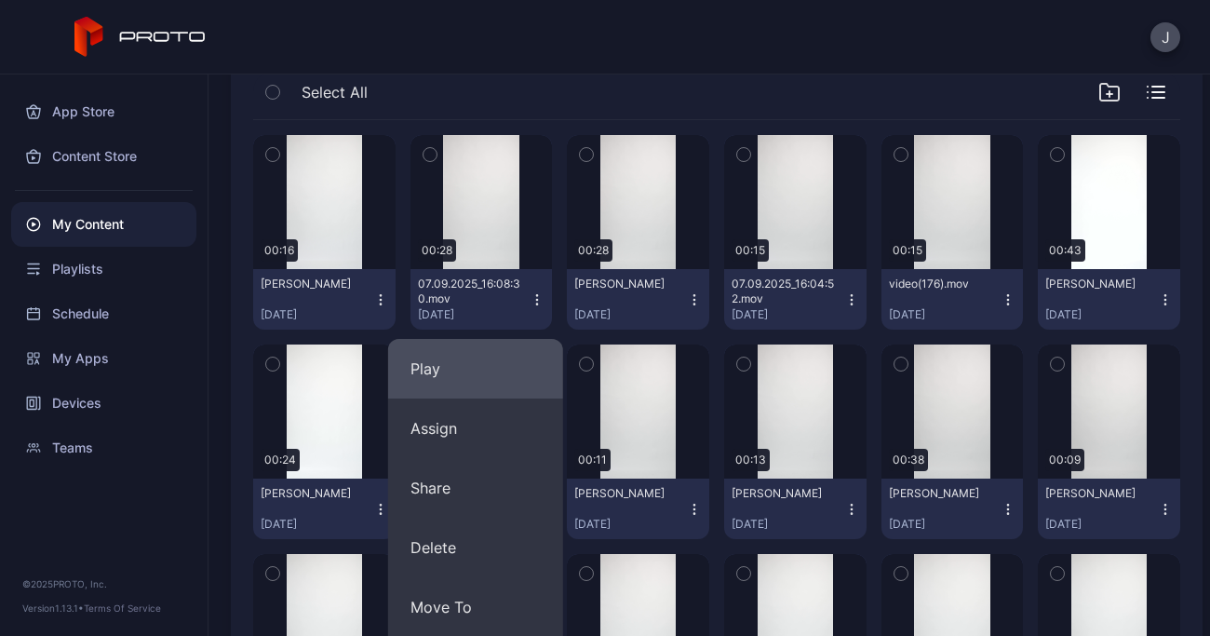
scroll to position [201, 0]
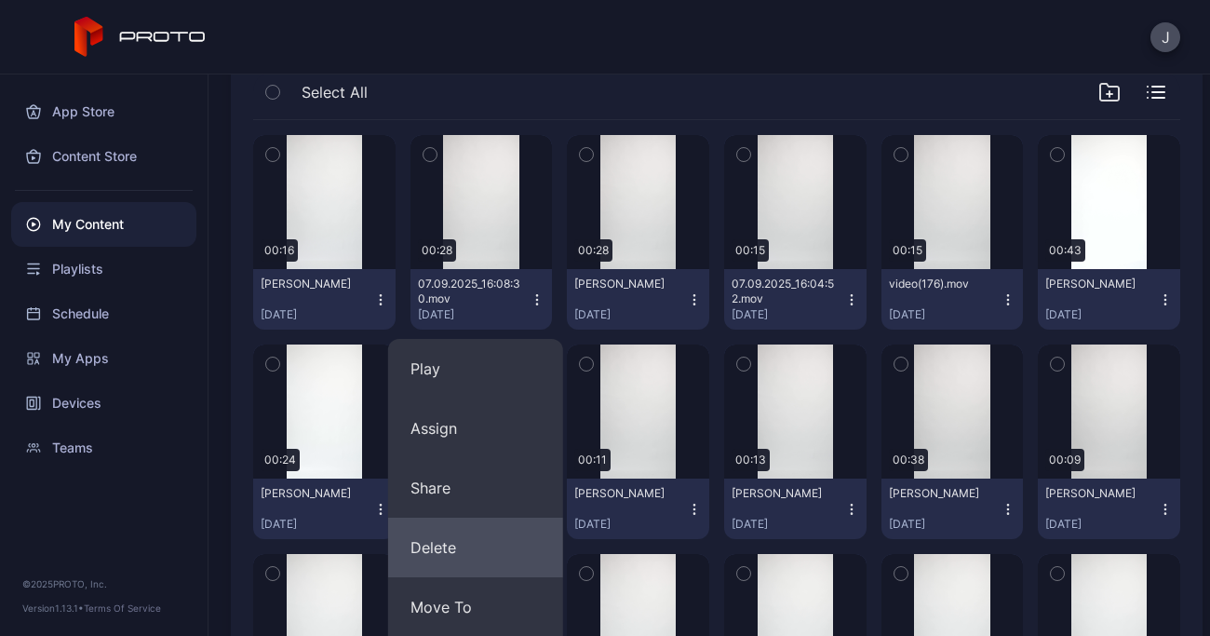
click at [448, 546] on button "Delete" at bounding box center [475, 548] width 175 height 60
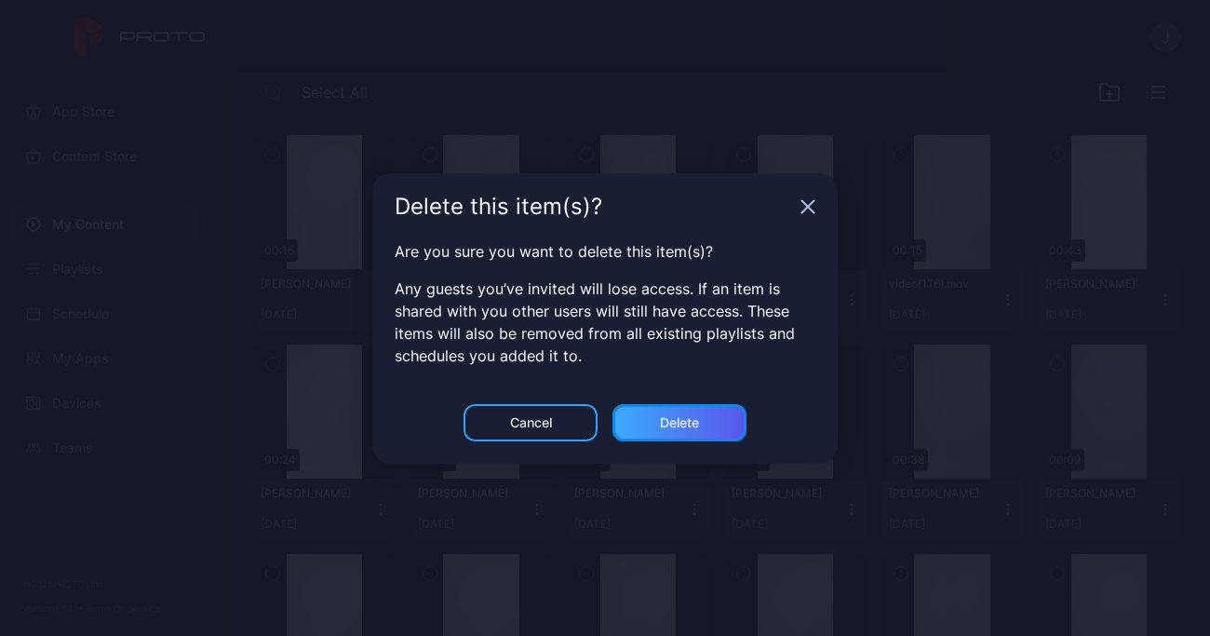
click at [678, 412] on div "Delete" at bounding box center [680, 422] width 134 height 37
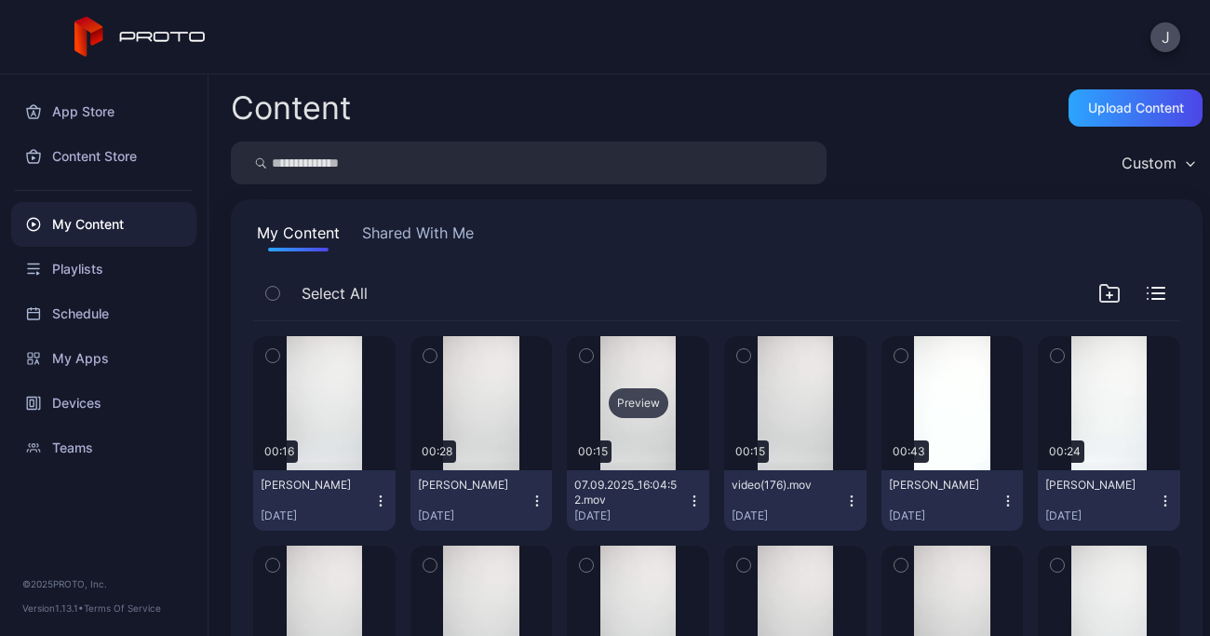
click at [637, 435] on div "Preview" at bounding box center [638, 403] width 142 height 134
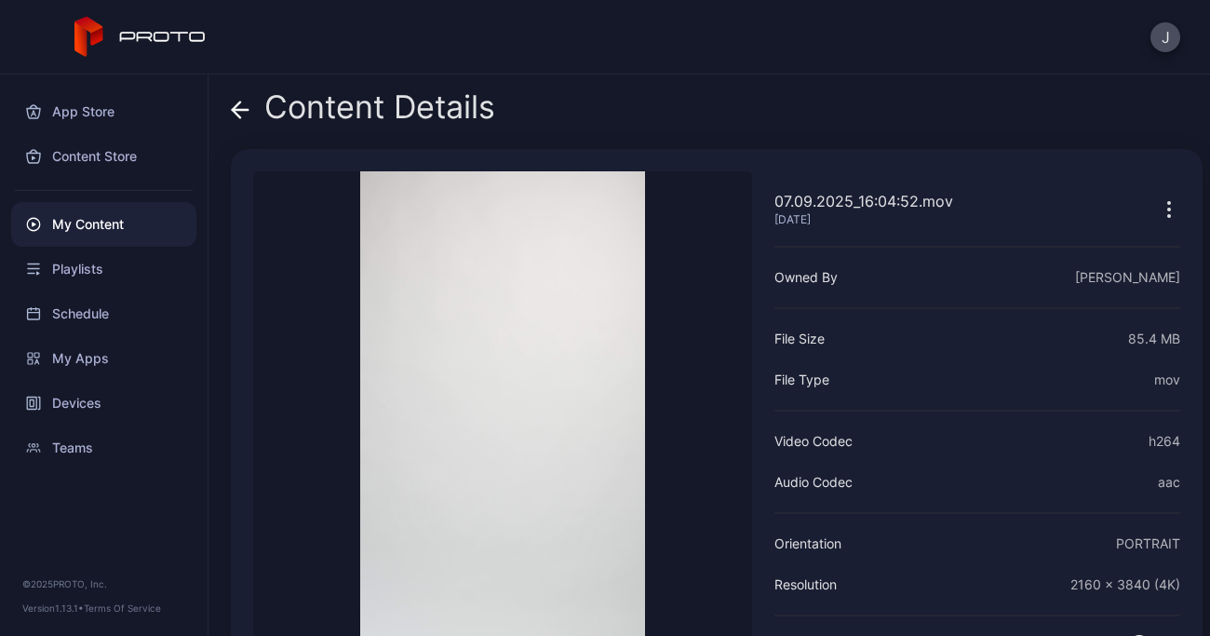
click at [242, 113] on icon at bounding box center [240, 110] width 19 height 19
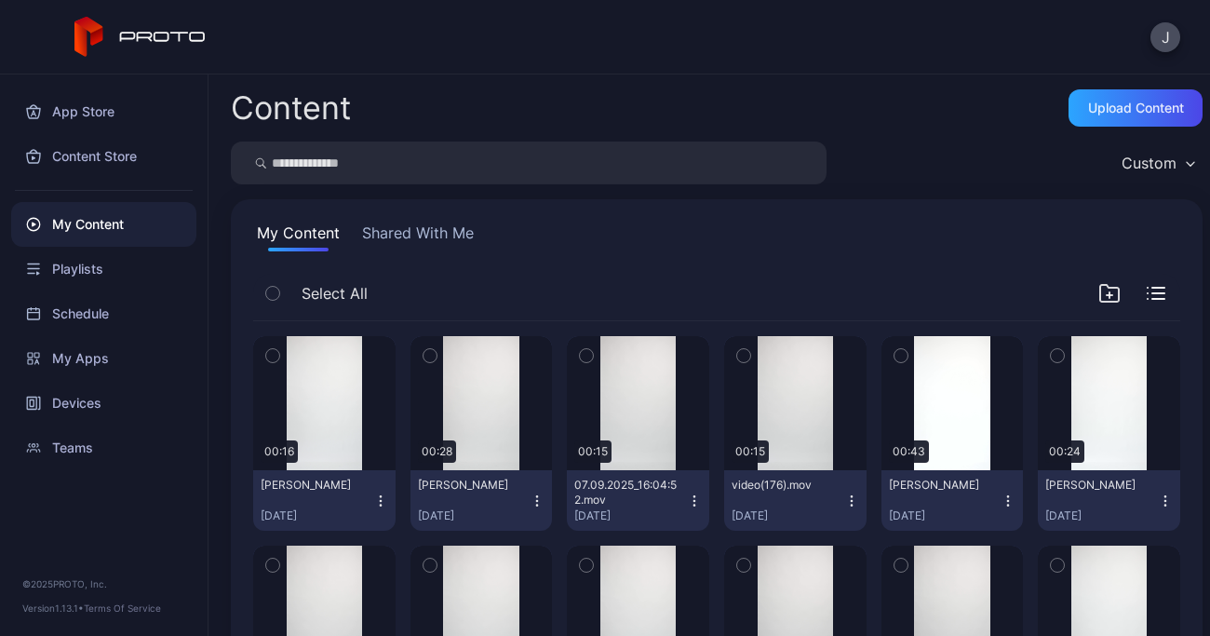
click at [687, 505] on icon "button" at bounding box center [694, 500] width 15 height 15
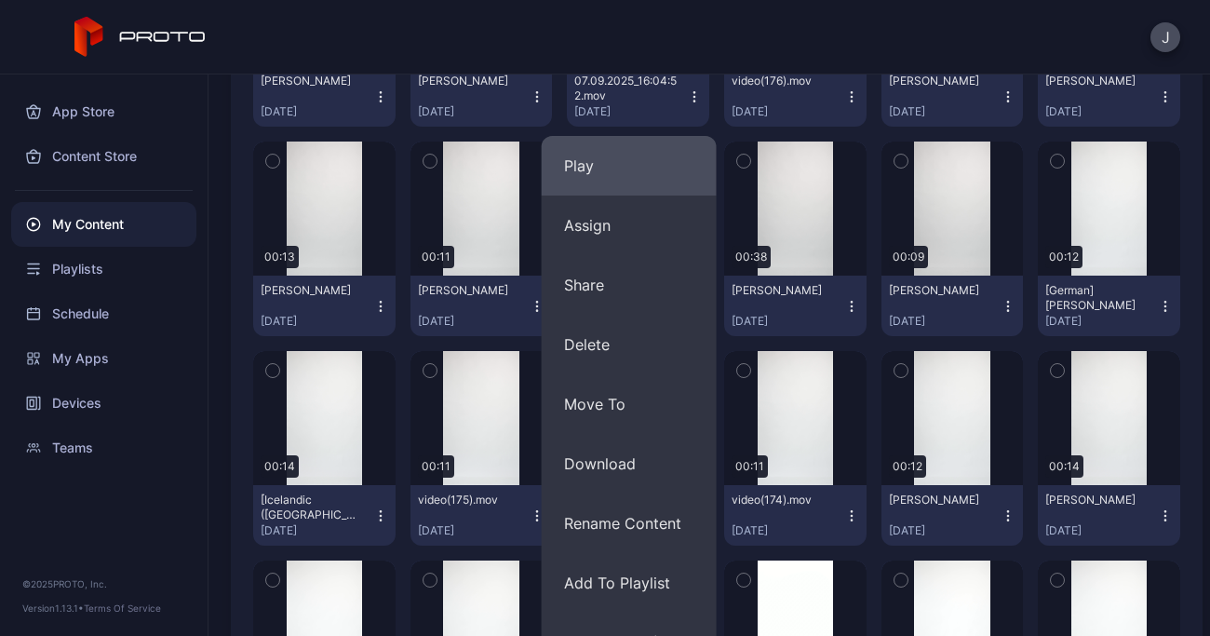
scroll to position [428, 0]
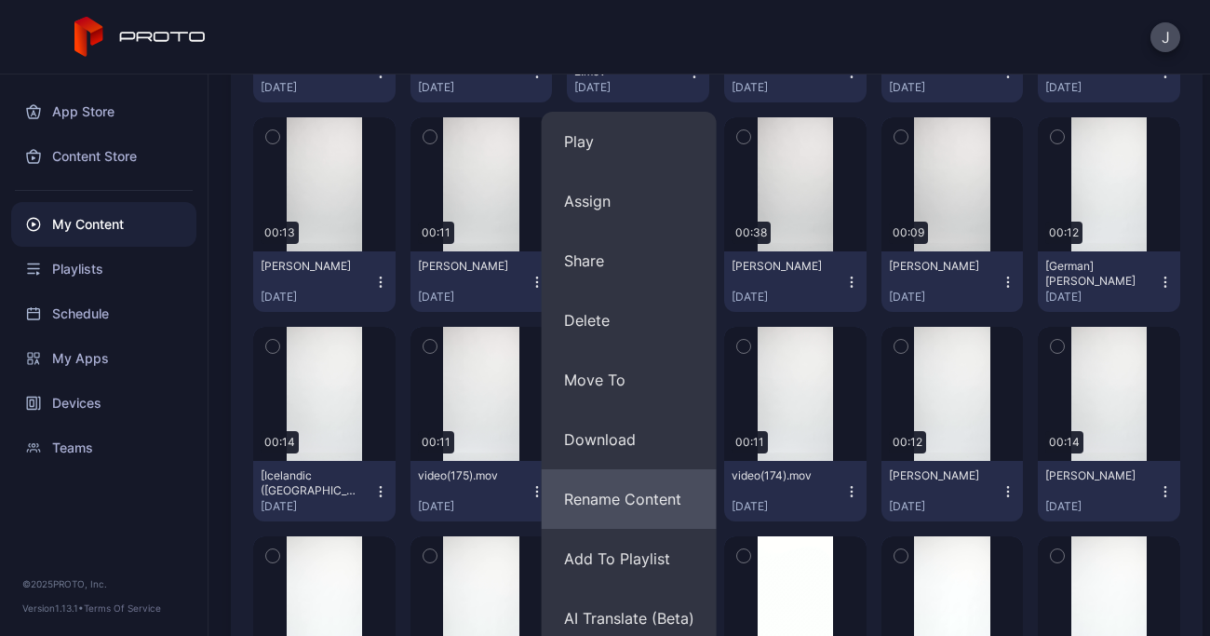
click at [648, 494] on button "Rename Content" at bounding box center [629, 499] width 175 height 60
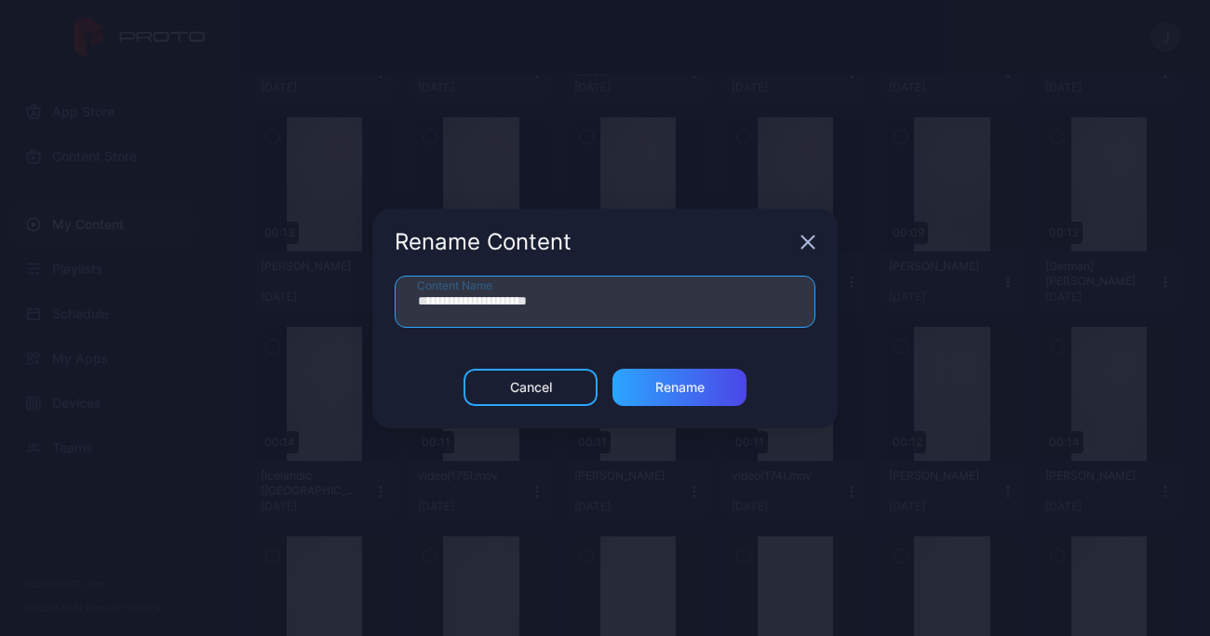
drag, startPoint x: 620, startPoint y: 293, endPoint x: 377, endPoint y: 280, distance: 243.4
click at [377, 280] on div "**********" at bounding box center [605, 322] width 466 height 93
type input "**********"
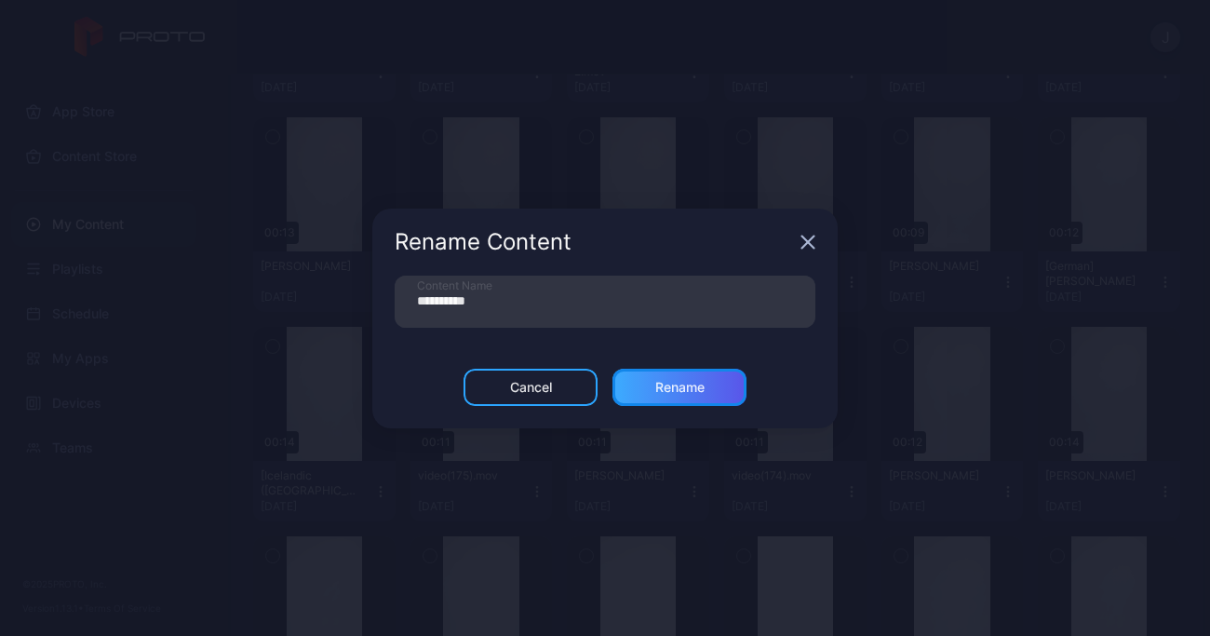
click at [720, 386] on div "Rename" at bounding box center [680, 387] width 134 height 37
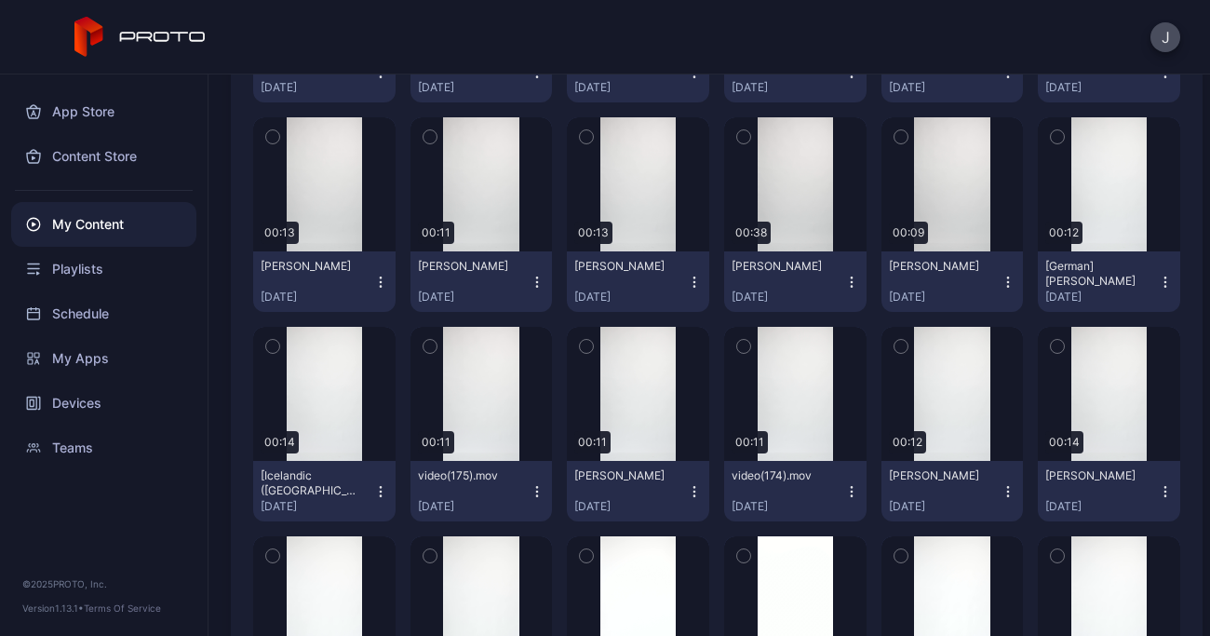
scroll to position [0, 0]
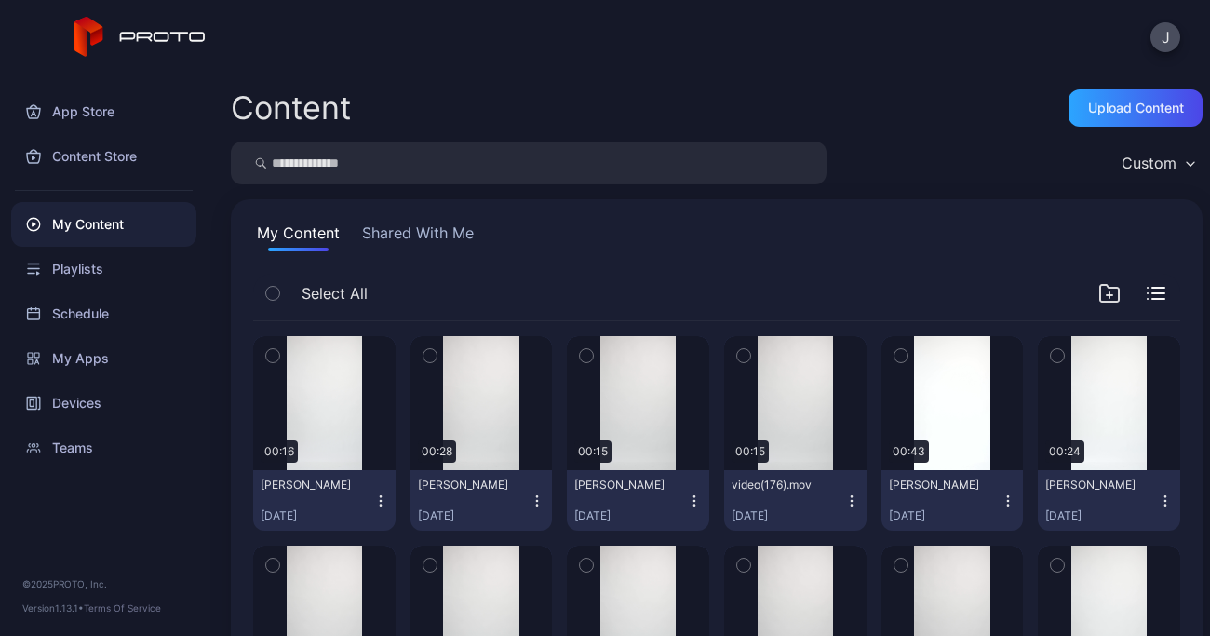
click at [687, 506] on icon "button" at bounding box center [694, 500] width 15 height 15
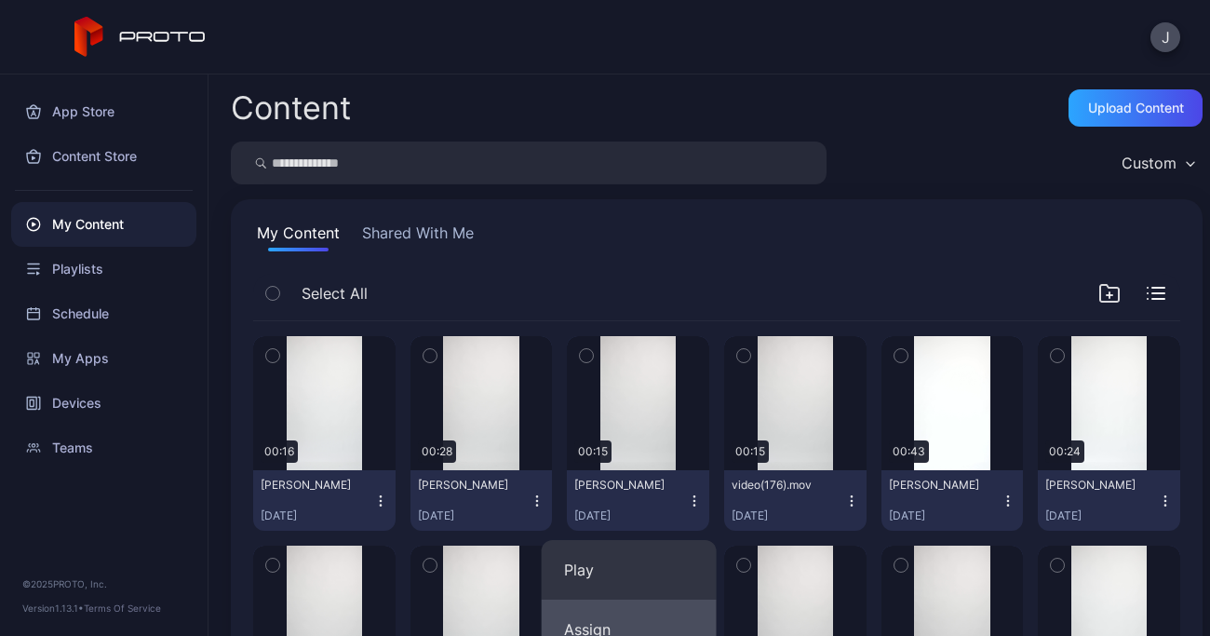
click at [599, 625] on button "Assign" at bounding box center [629, 630] width 175 height 60
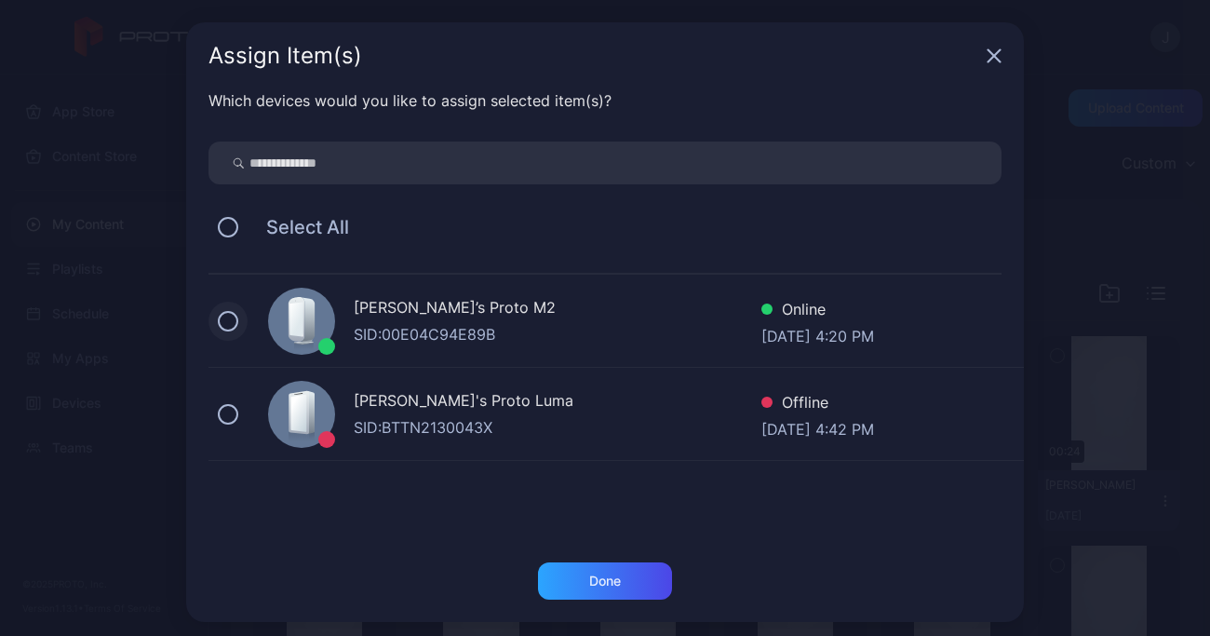
click at [218, 319] on button at bounding box center [228, 321] width 20 height 20
click at [611, 580] on div "Done" at bounding box center [605, 580] width 134 height 37
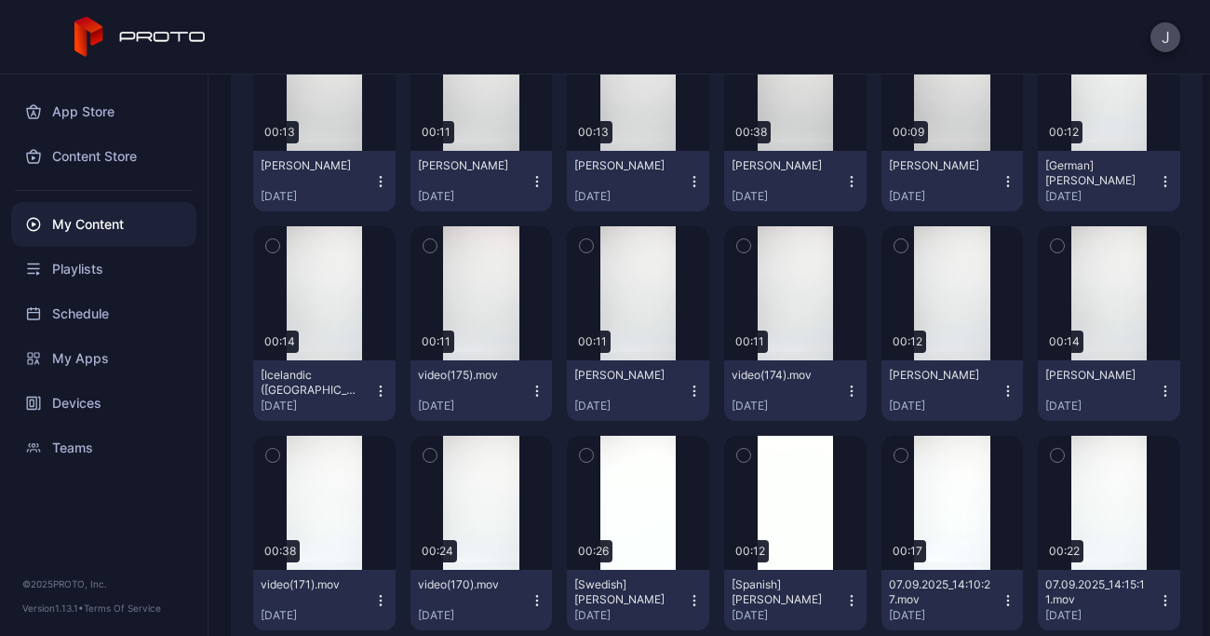
scroll to position [532, 0]
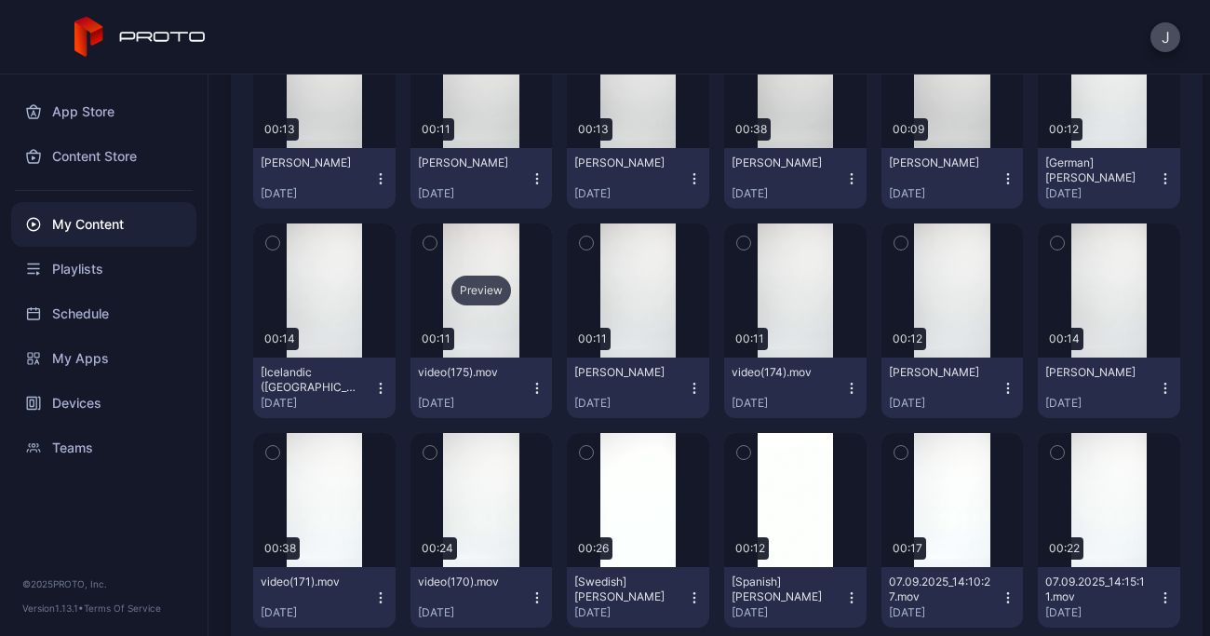
click at [487, 311] on div "Preview" at bounding box center [482, 290] width 142 height 134
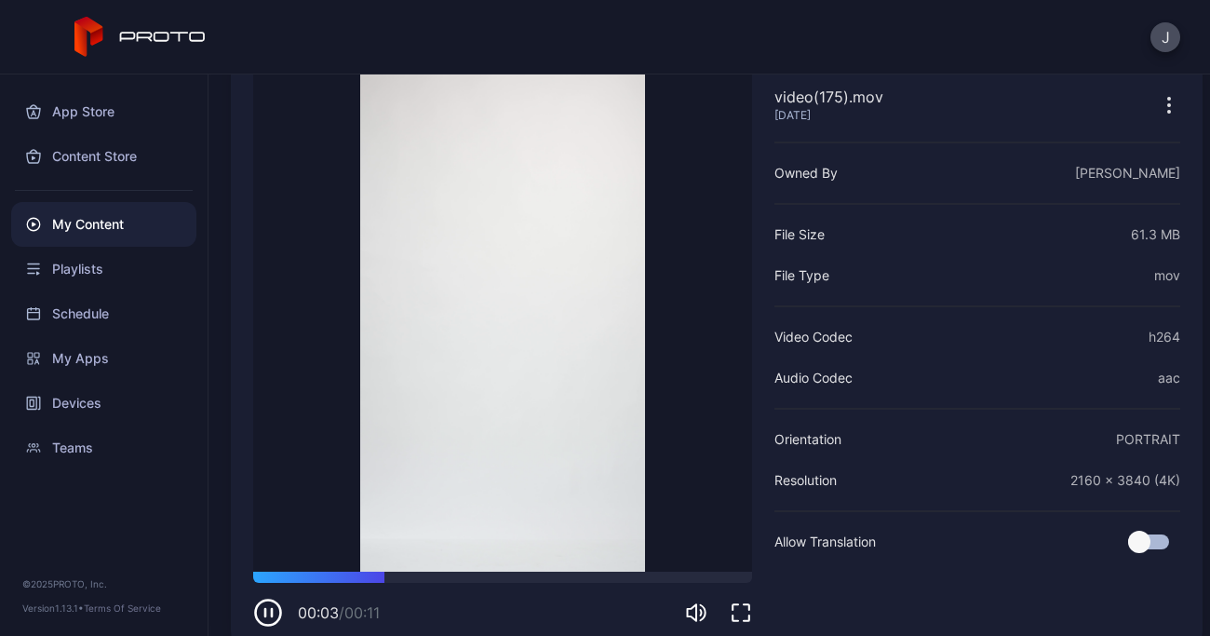
scroll to position [109, 0]
